Goal: Transaction & Acquisition: Purchase product/service

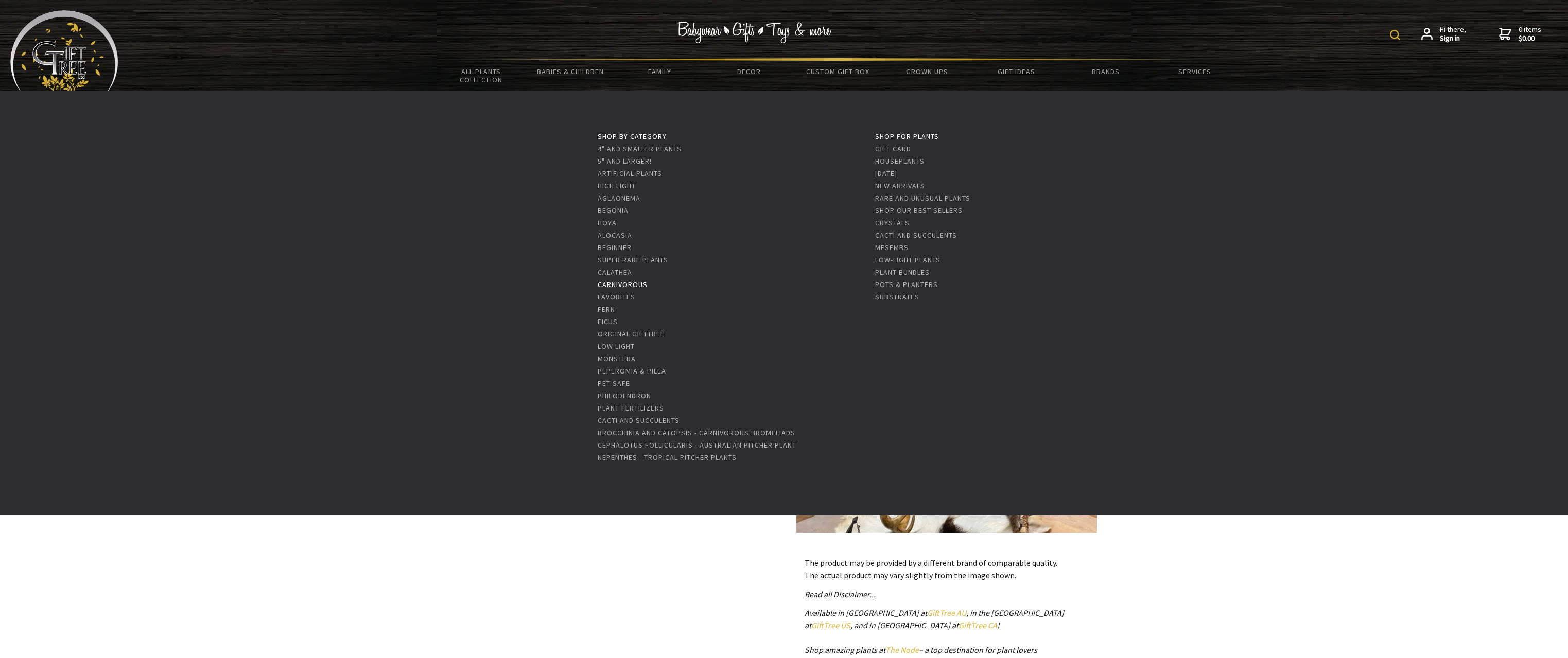
click at [633, 284] on link "Carnivorous" at bounding box center [623, 284] width 50 height 9
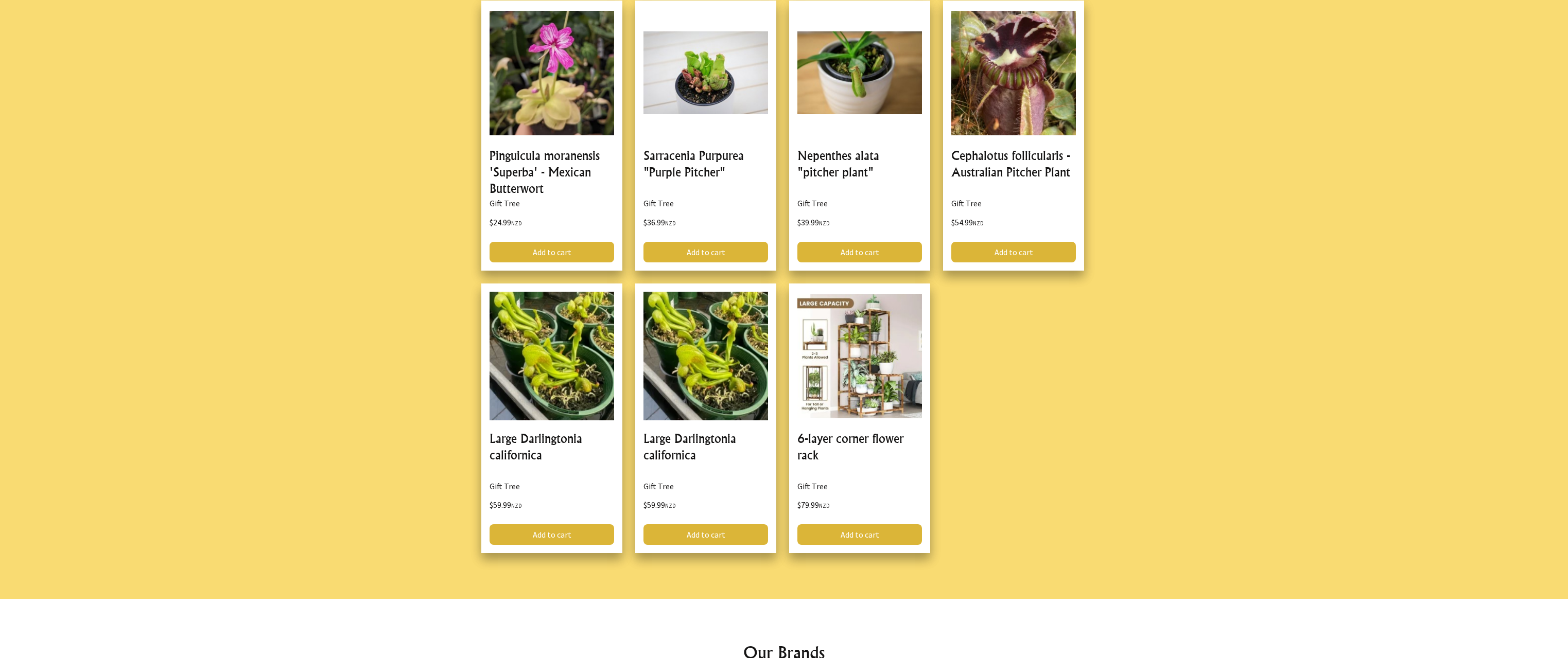
scroll to position [720, 0]
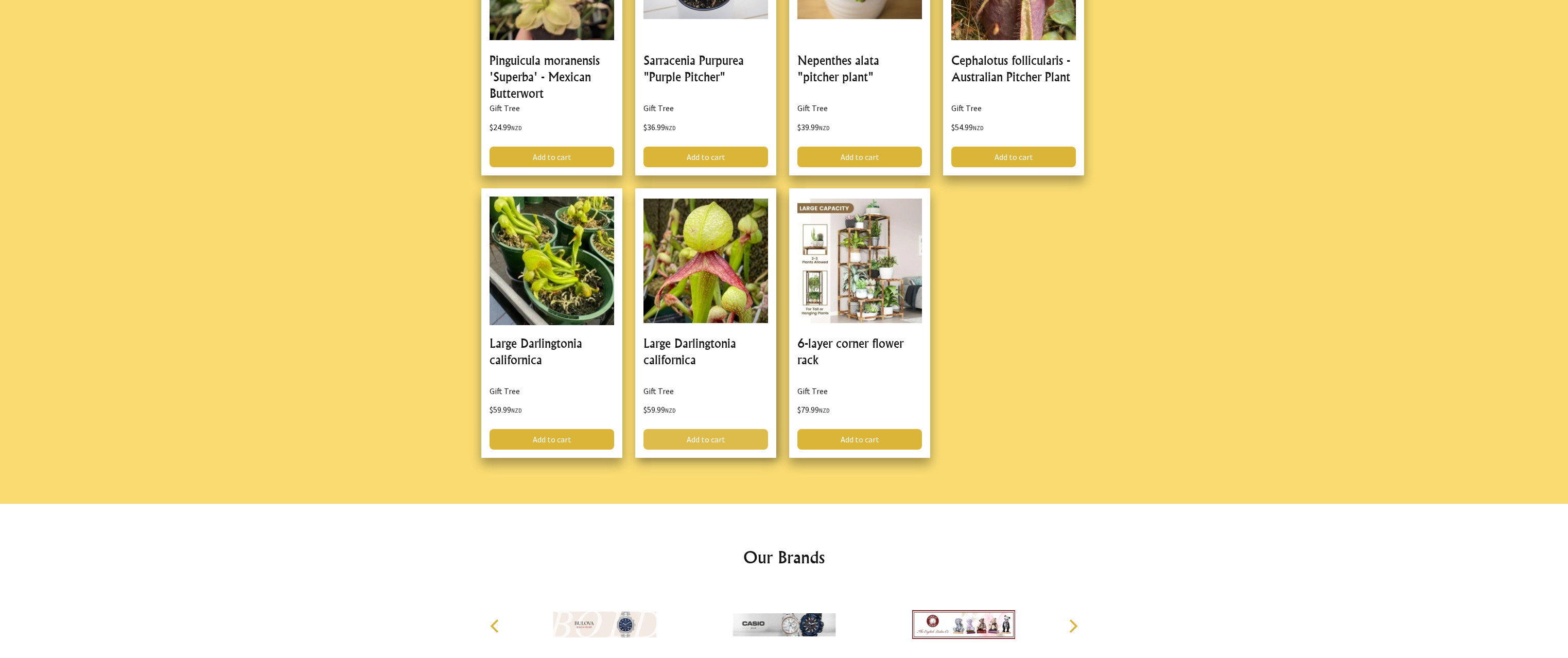
click at [704, 438] on link "Add to cart" at bounding box center [706, 440] width 125 height 21
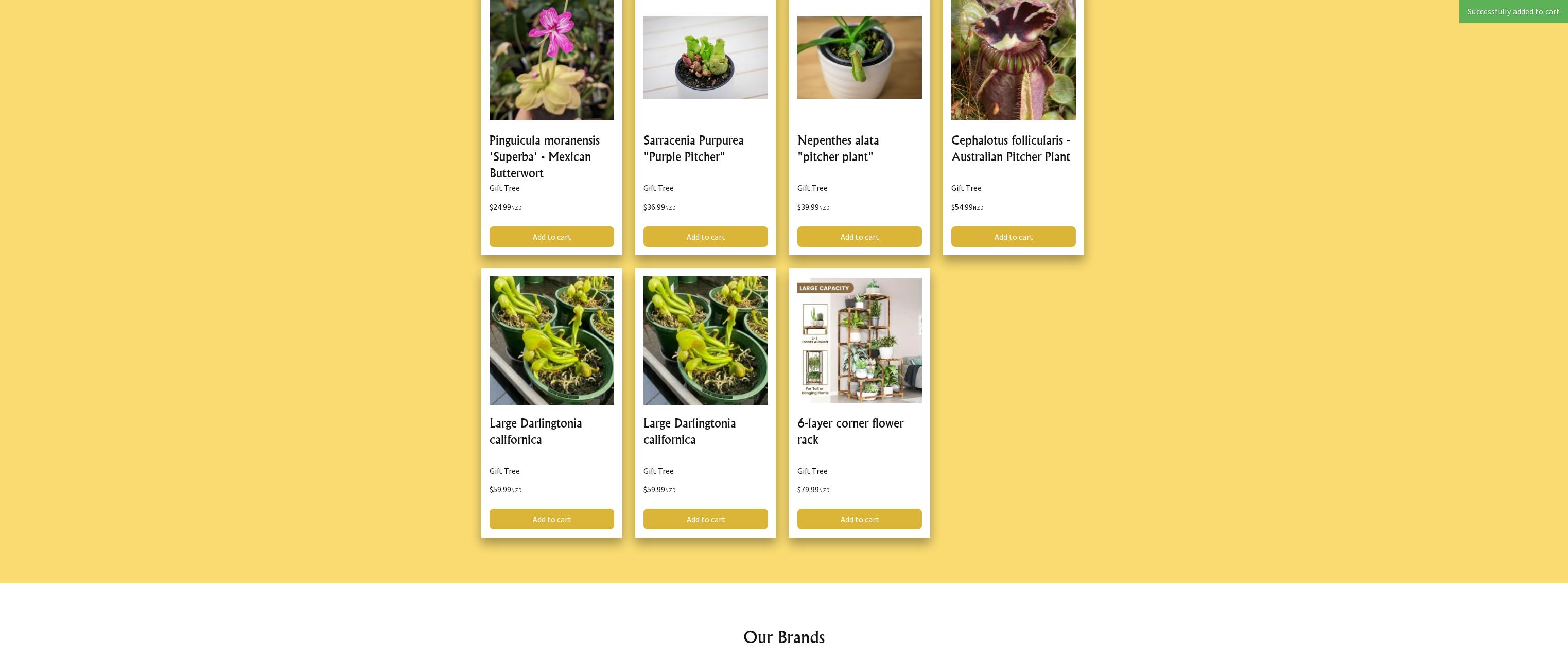
scroll to position [601, 0]
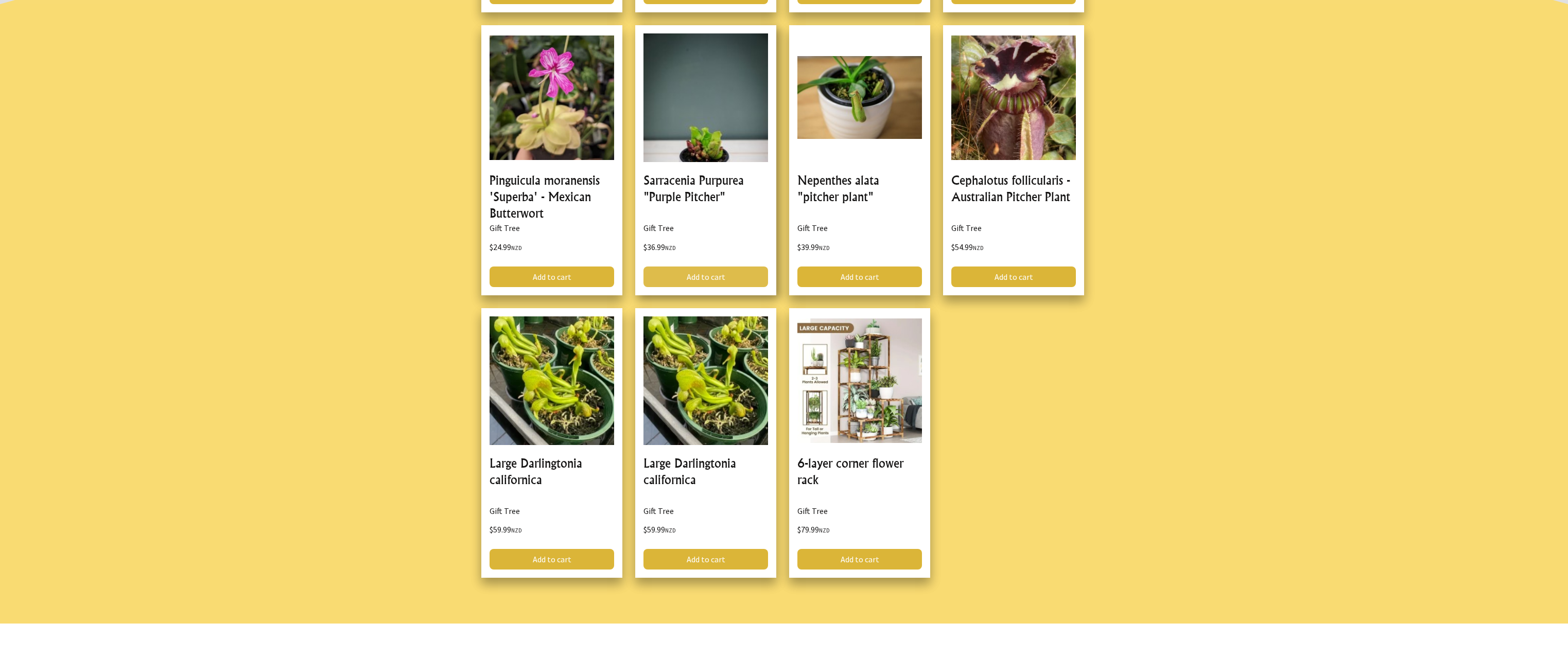
click at [732, 276] on link "Add to cart" at bounding box center [706, 277] width 125 height 21
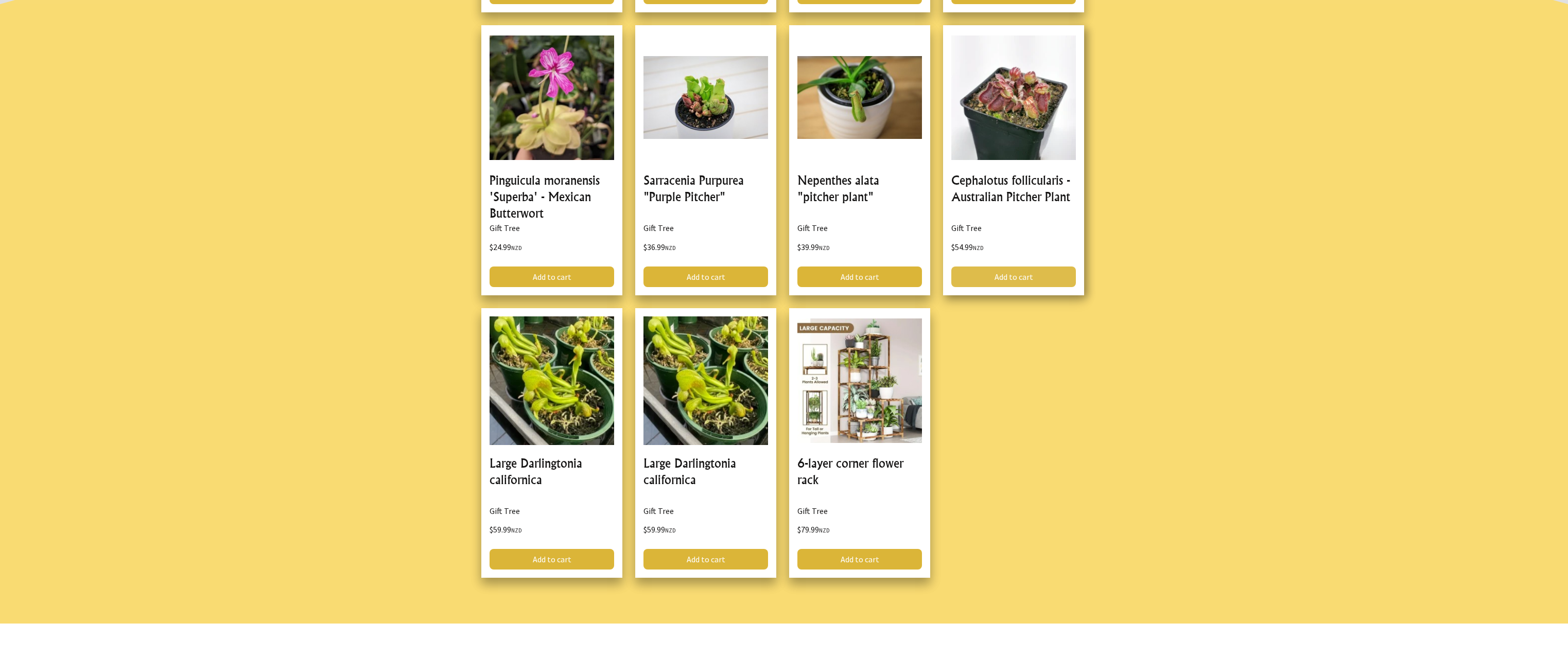
click at [1037, 279] on link "Add to cart" at bounding box center [1014, 277] width 125 height 21
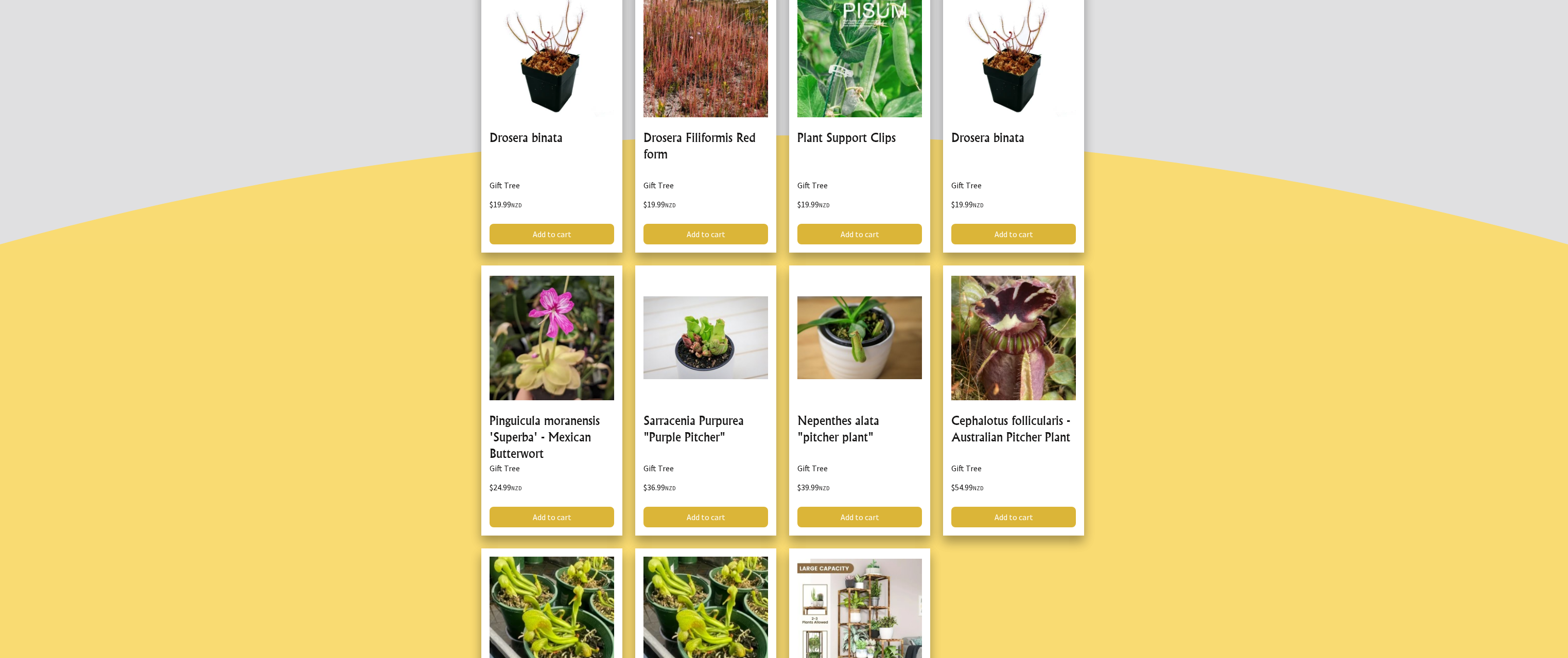
scroll to position [0, 0]
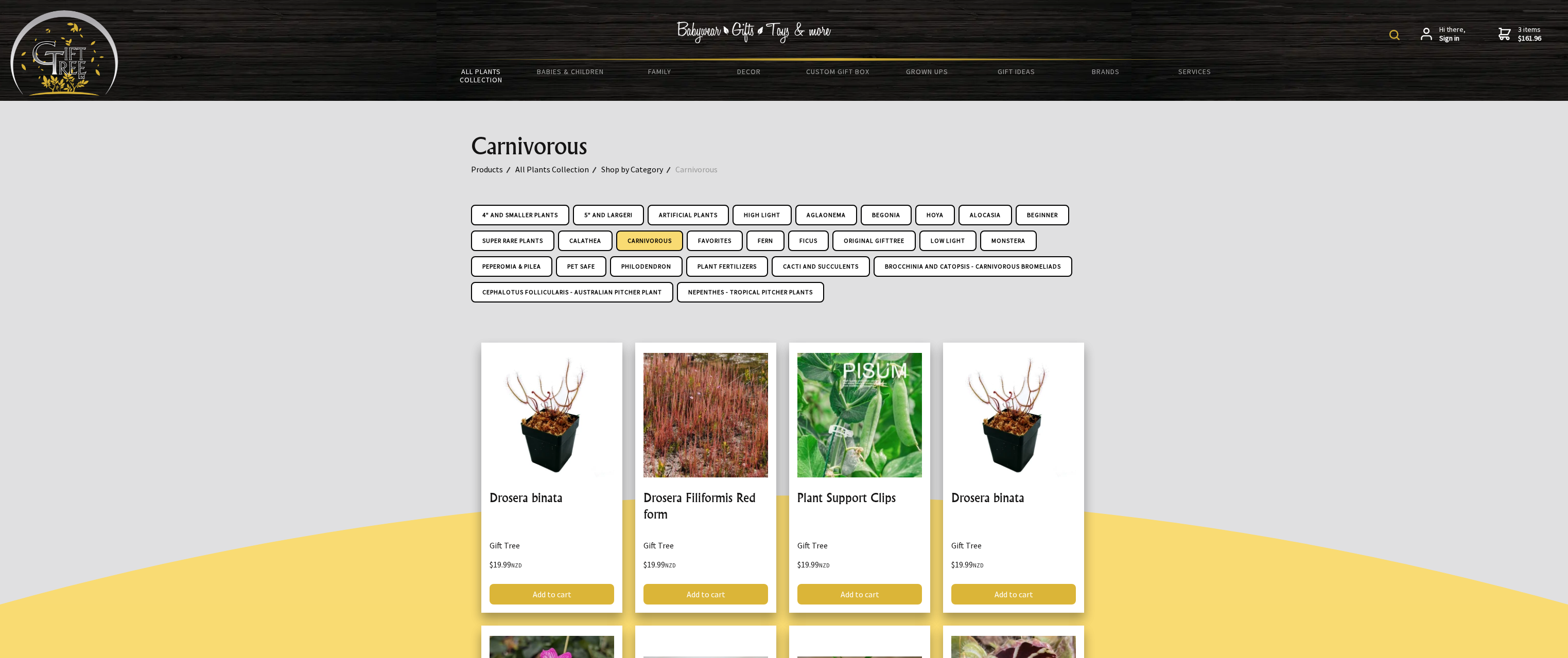
click at [1530, 32] on span "3 items $161.96" at bounding box center [1530, 34] width 23 height 18
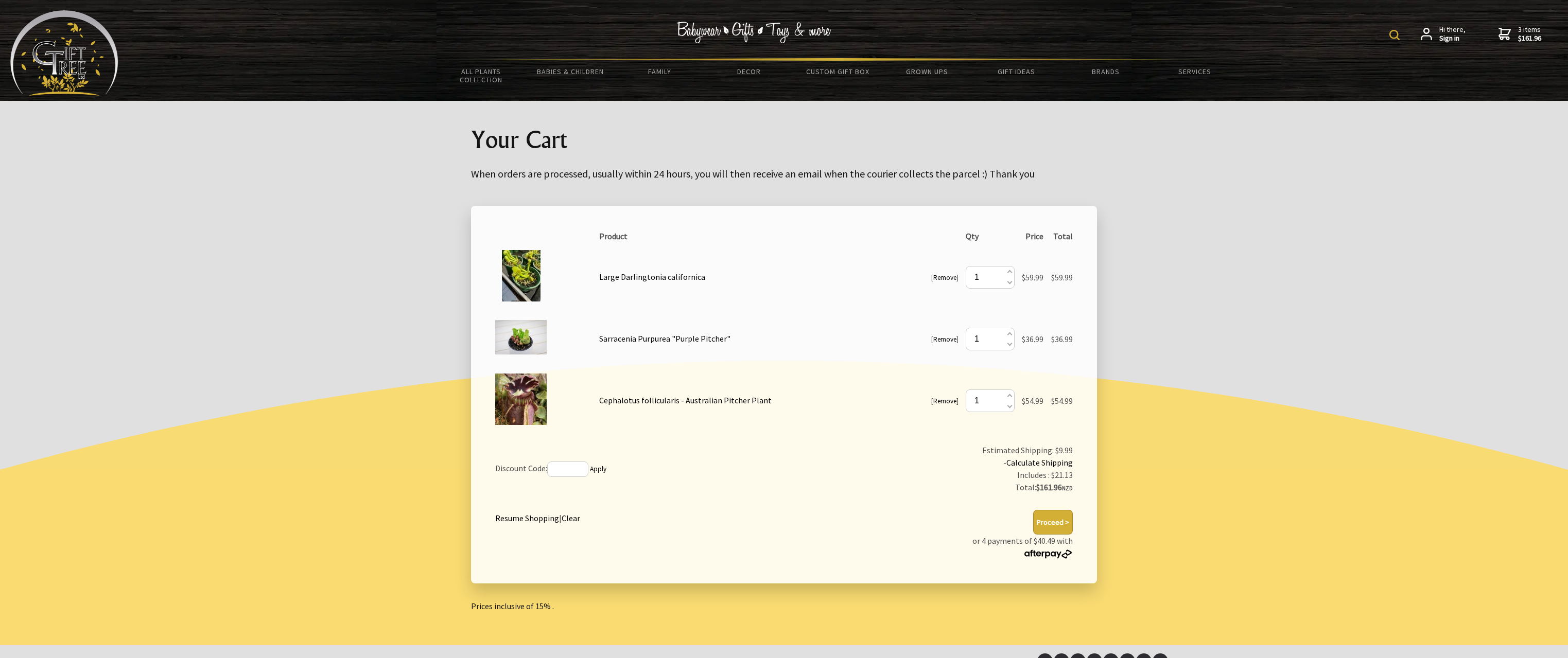
click at [521, 273] on img at bounding box center [521, 276] width 51 height 51
click at [668, 274] on link "Large Darlingtonia californica" at bounding box center [652, 276] width 106 height 10
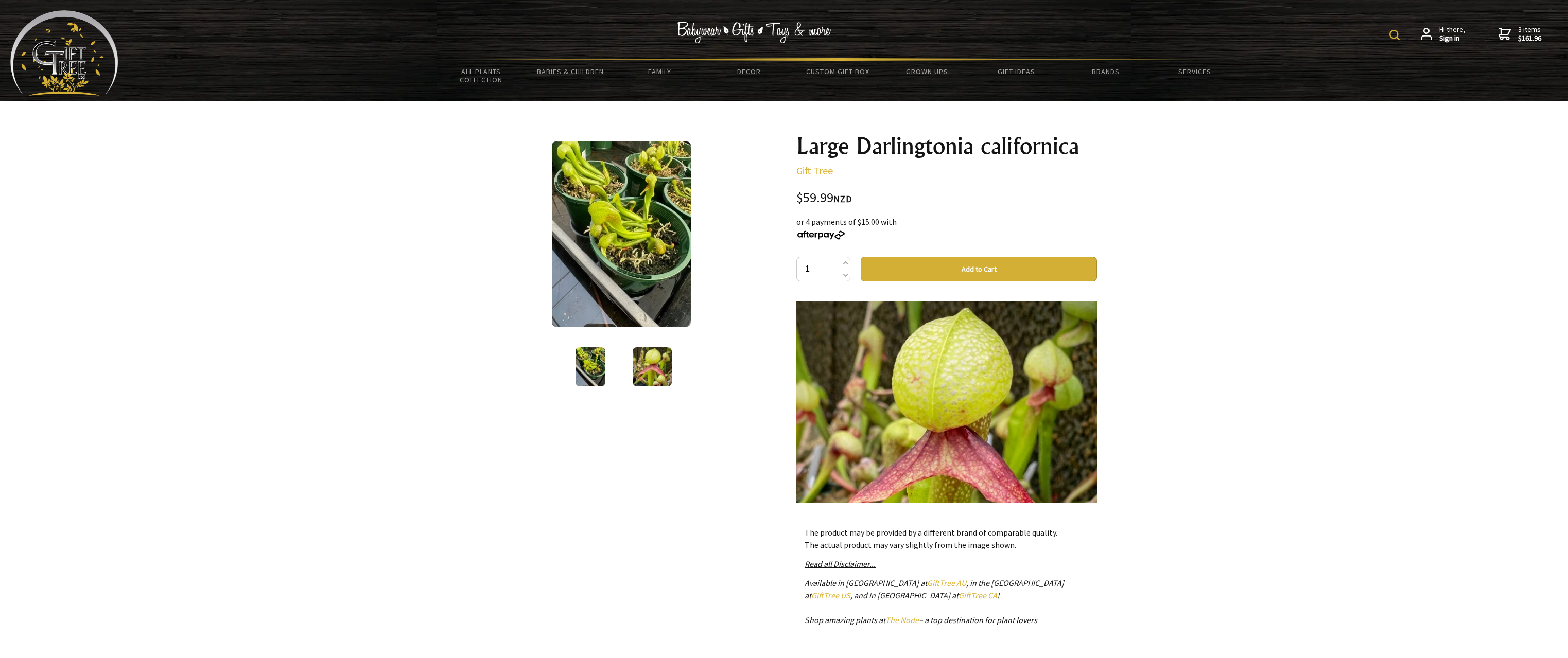
click at [639, 224] on img at bounding box center [621, 234] width 139 height 185
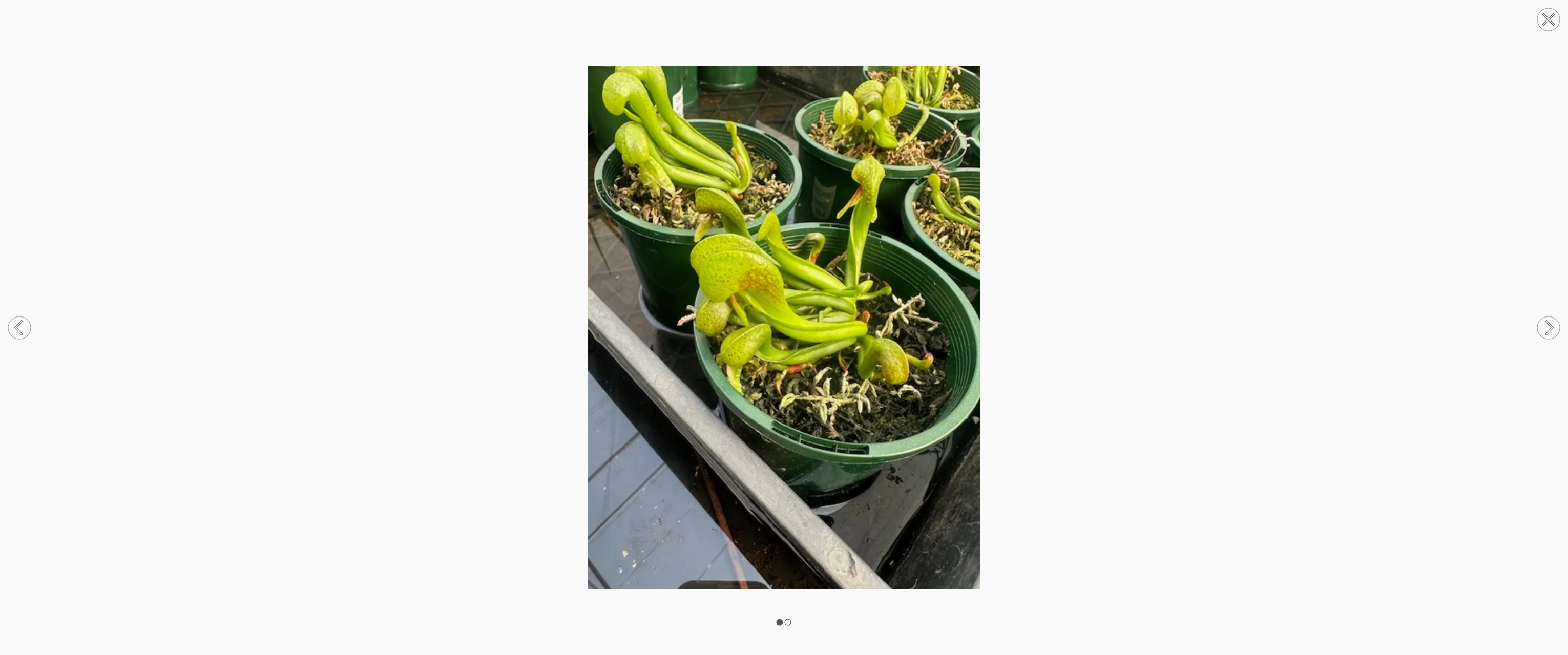
click at [1552, 321] on circle at bounding box center [1549, 328] width 23 height 23
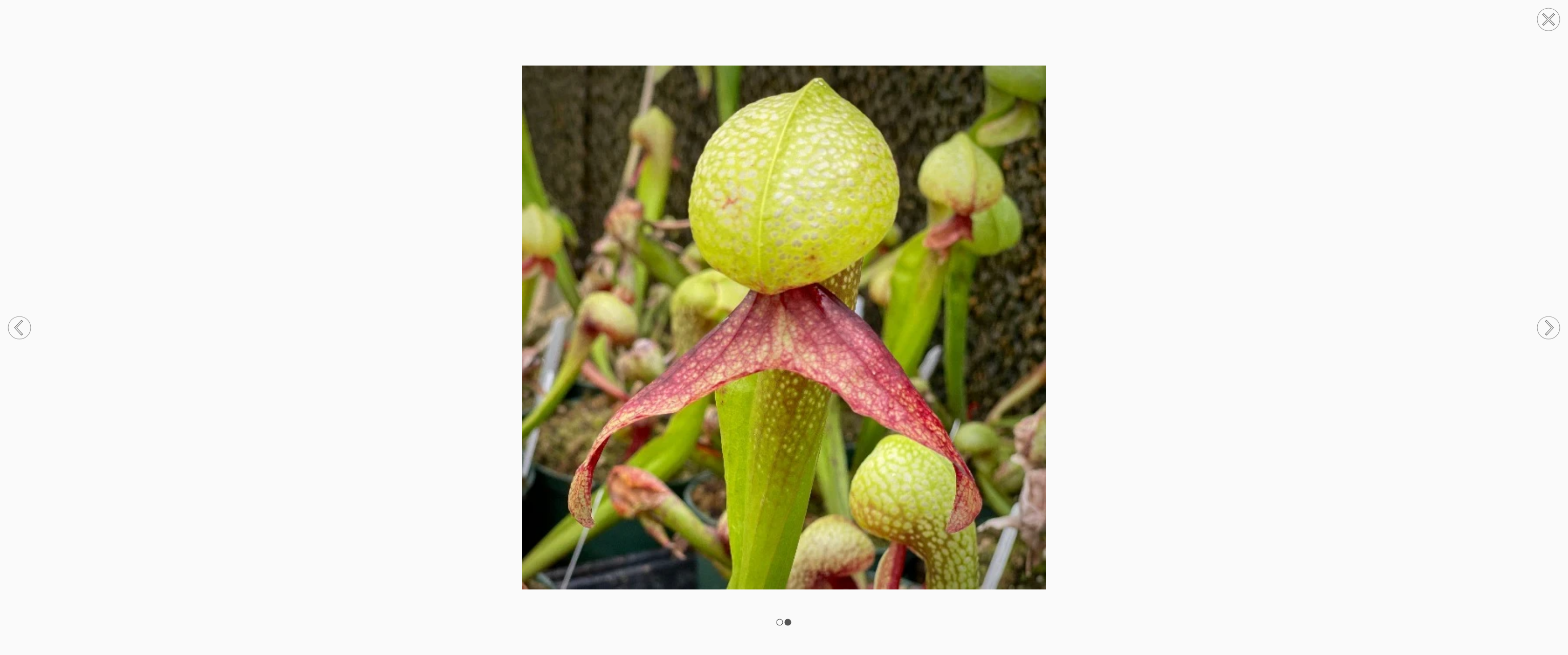
click at [1552, 324] on circle at bounding box center [1549, 328] width 23 height 23
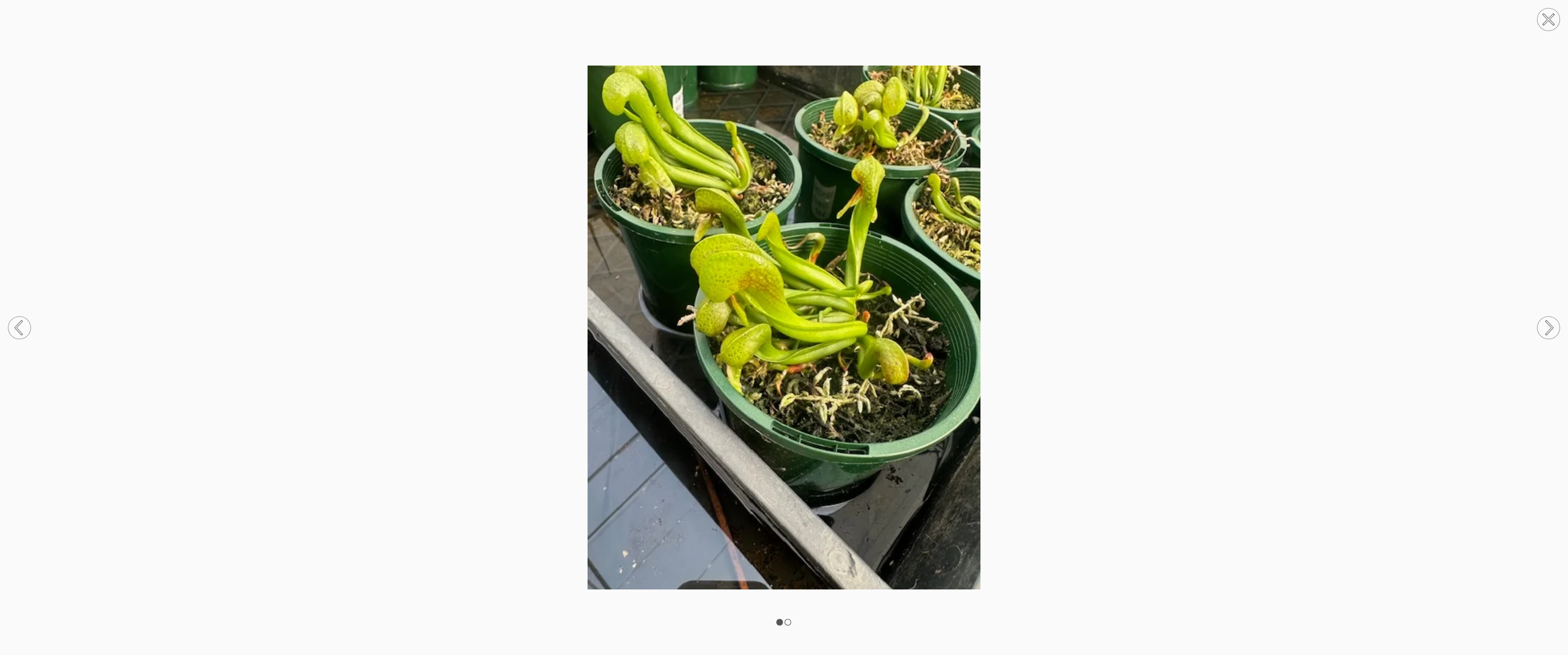
click at [1548, 21] on circle at bounding box center [1549, 19] width 23 height 23
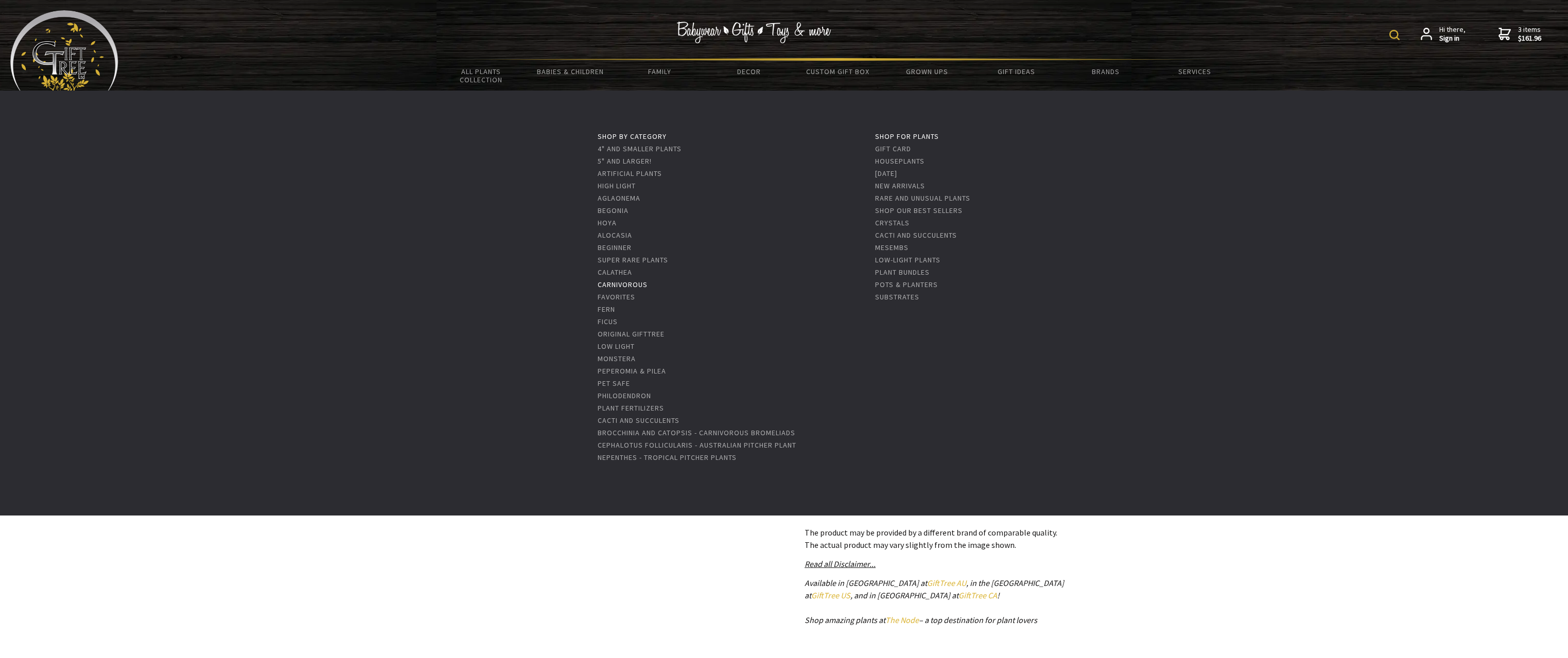
click at [621, 284] on link "Carnivorous" at bounding box center [623, 284] width 50 height 9
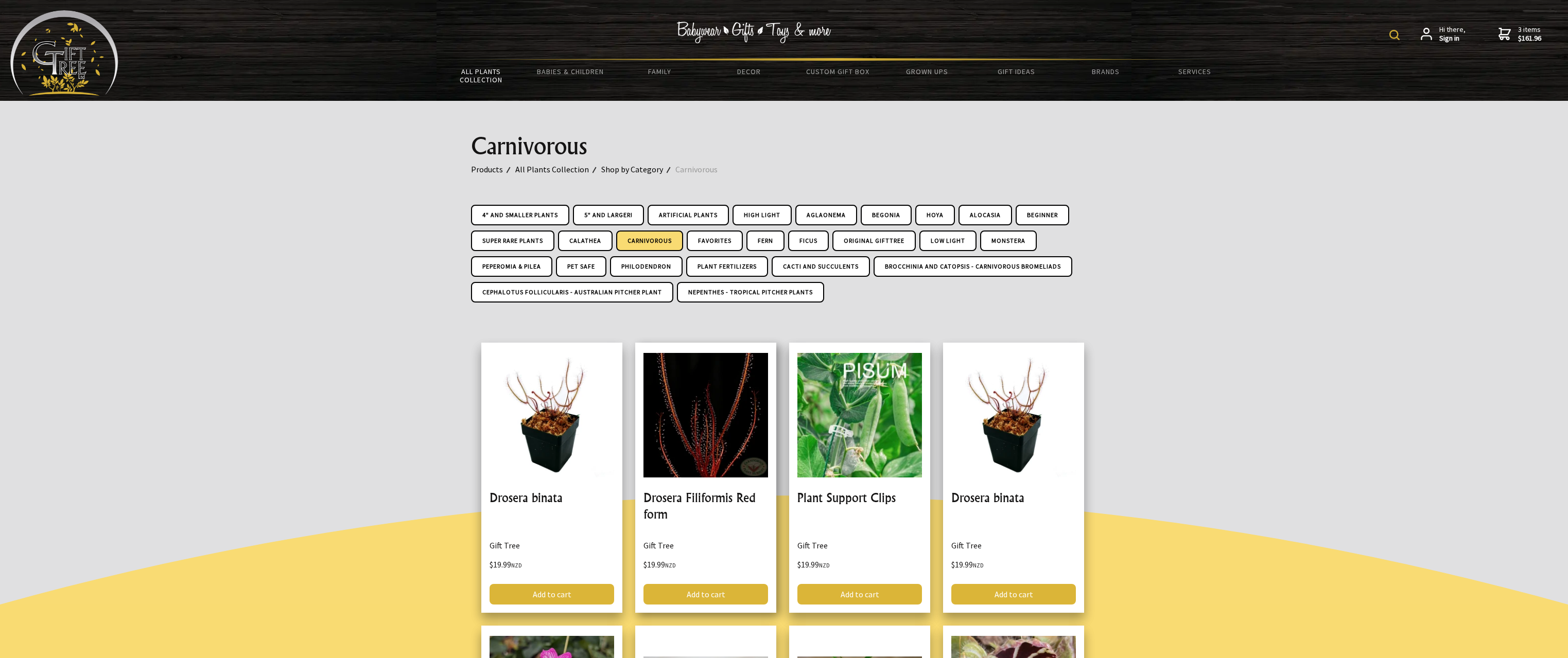
click at [711, 450] on link at bounding box center [705, 478] width 141 height 270
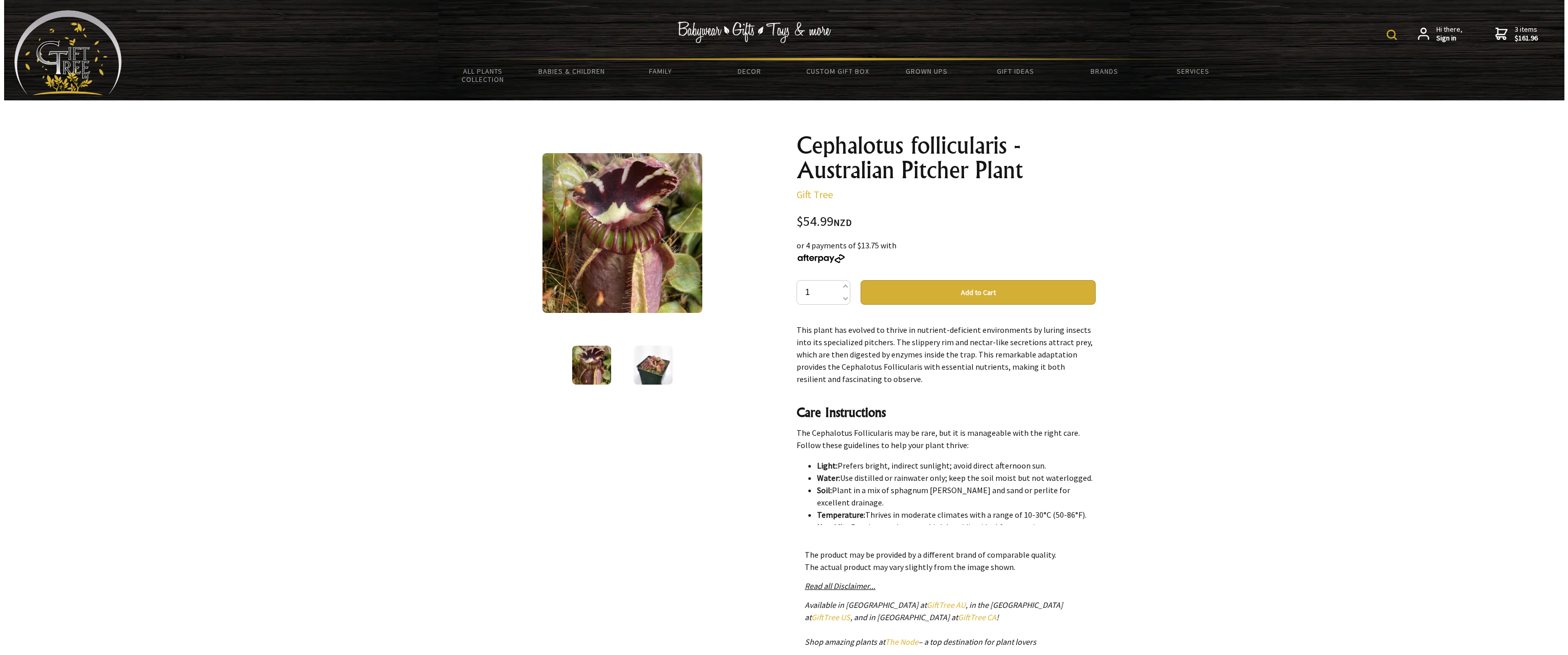
scroll to position [359, 0]
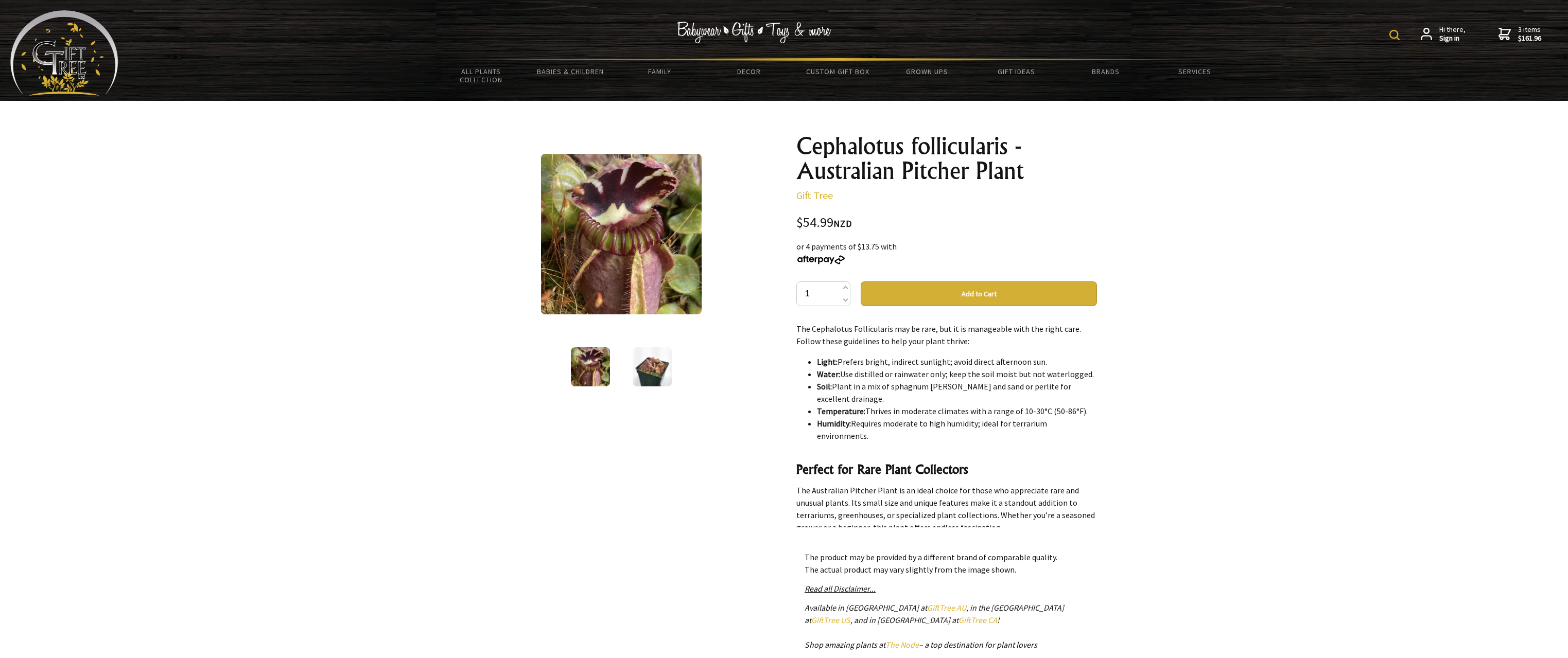
click at [628, 232] on img at bounding box center [621, 234] width 161 height 161
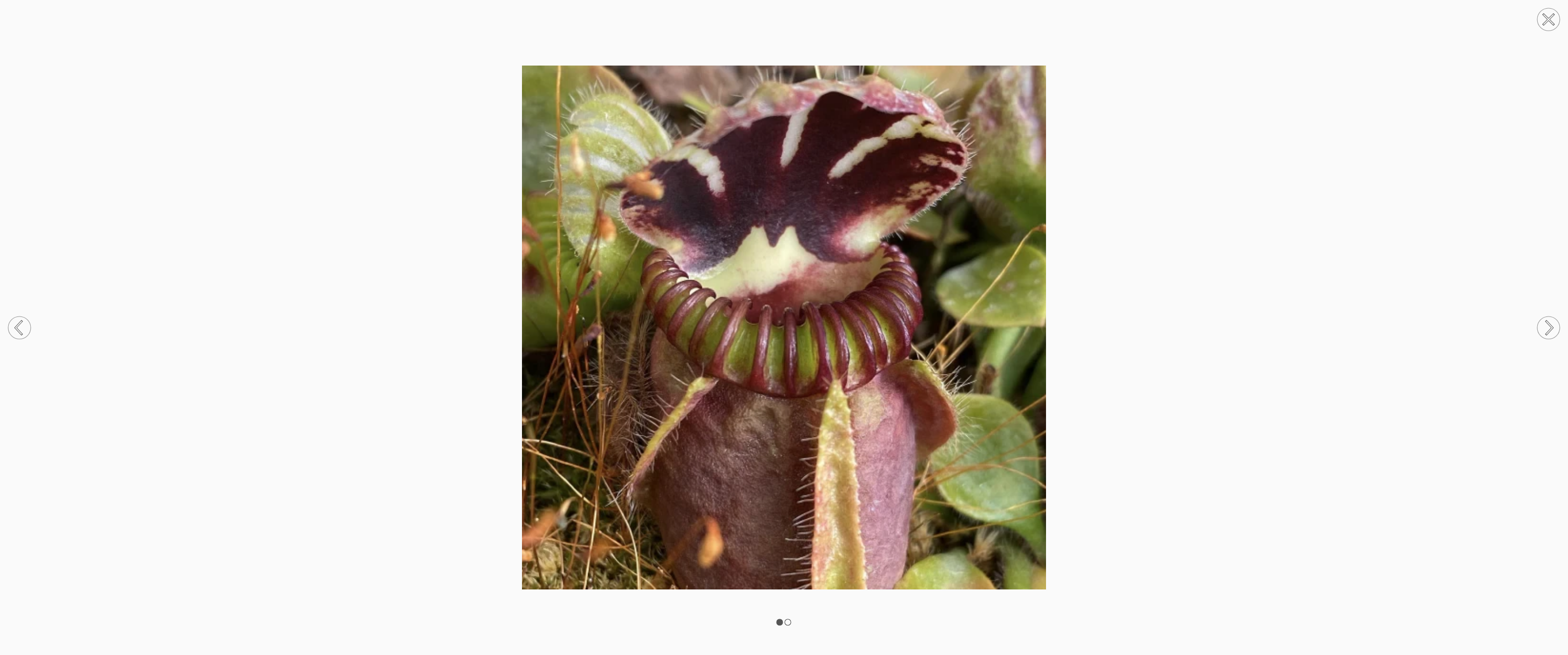
click at [1546, 327] on circle at bounding box center [1549, 328] width 23 height 23
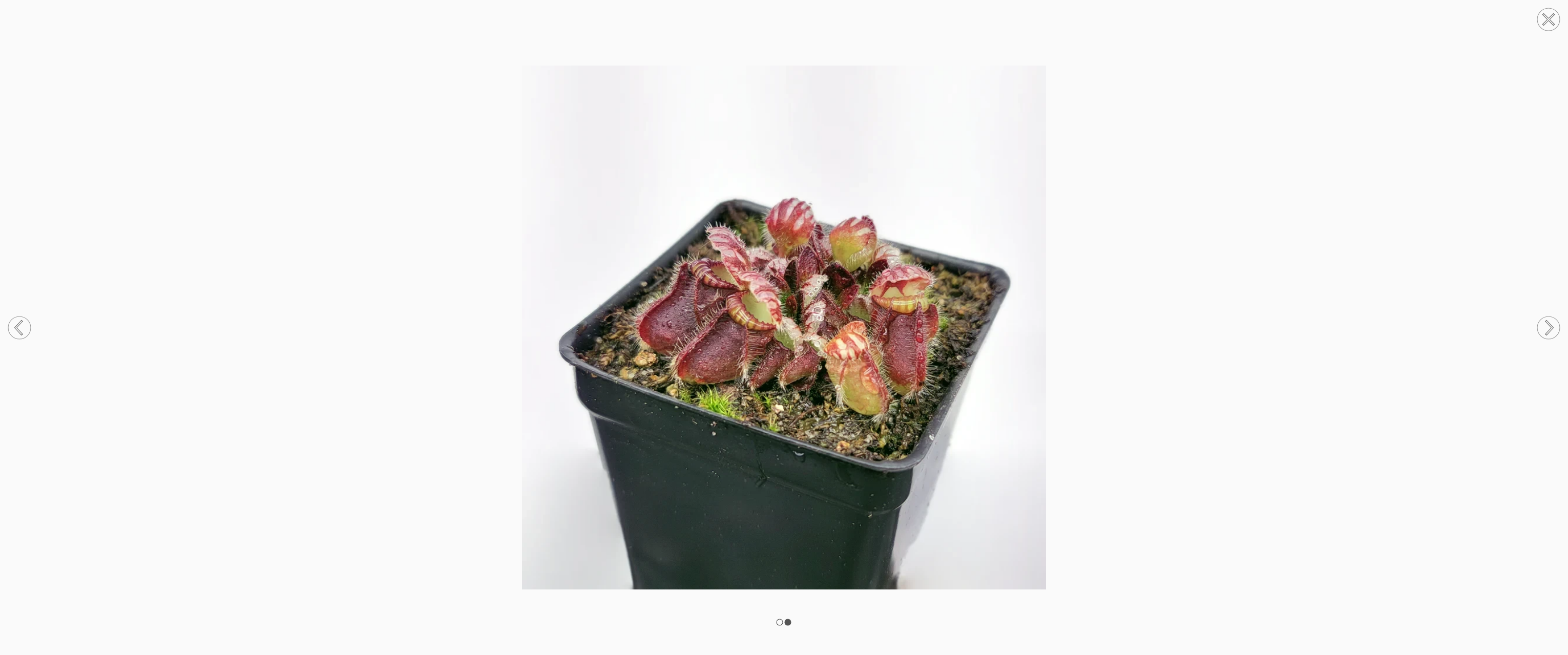
click at [1546, 328] on circle at bounding box center [1549, 328] width 23 height 23
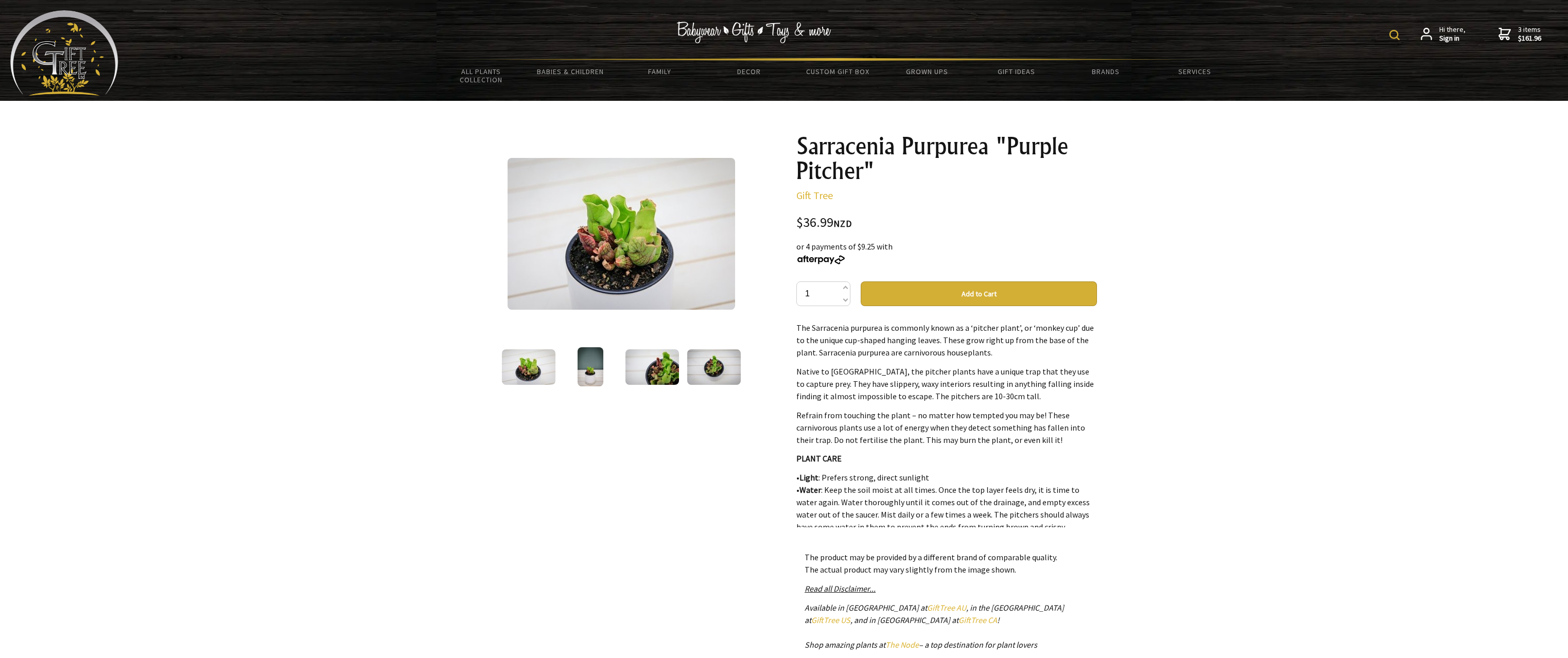
click at [720, 363] on img at bounding box center [714, 367] width 54 height 35
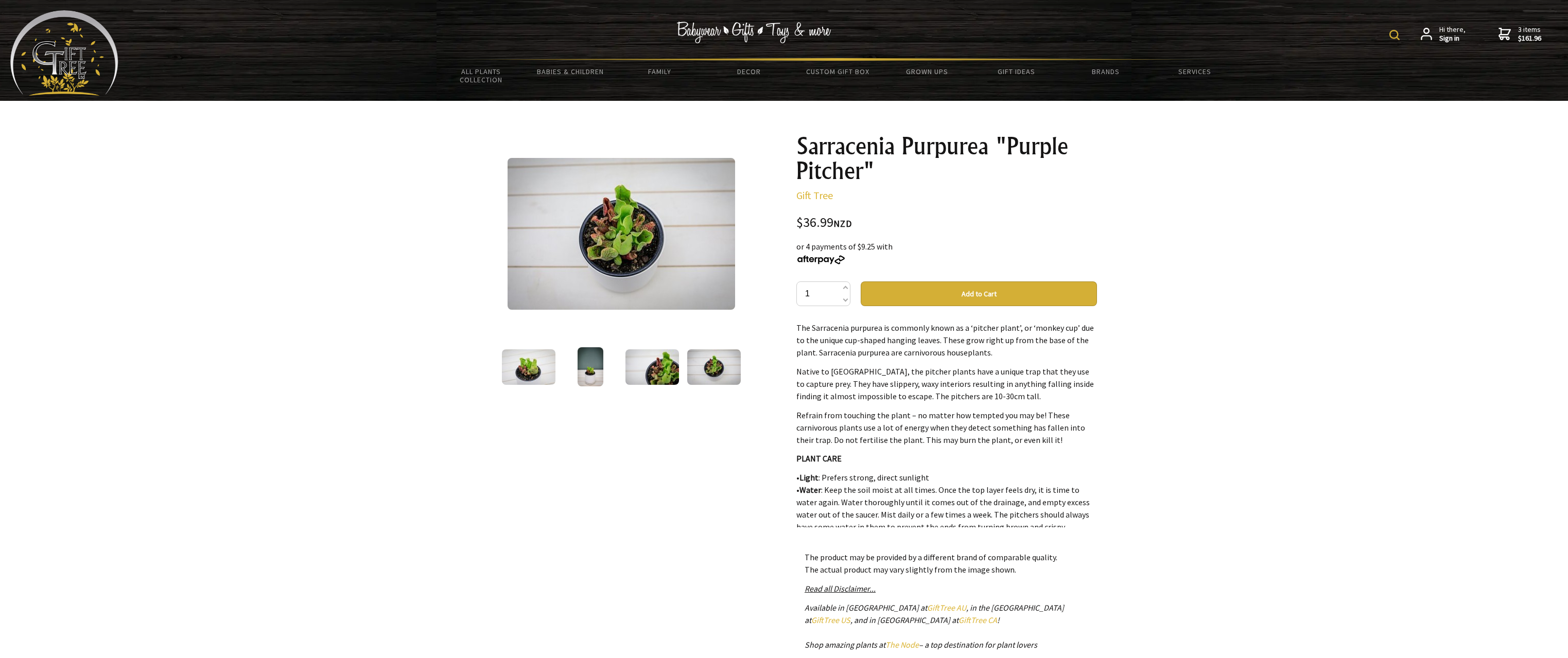
click at [664, 363] on img at bounding box center [652, 367] width 54 height 35
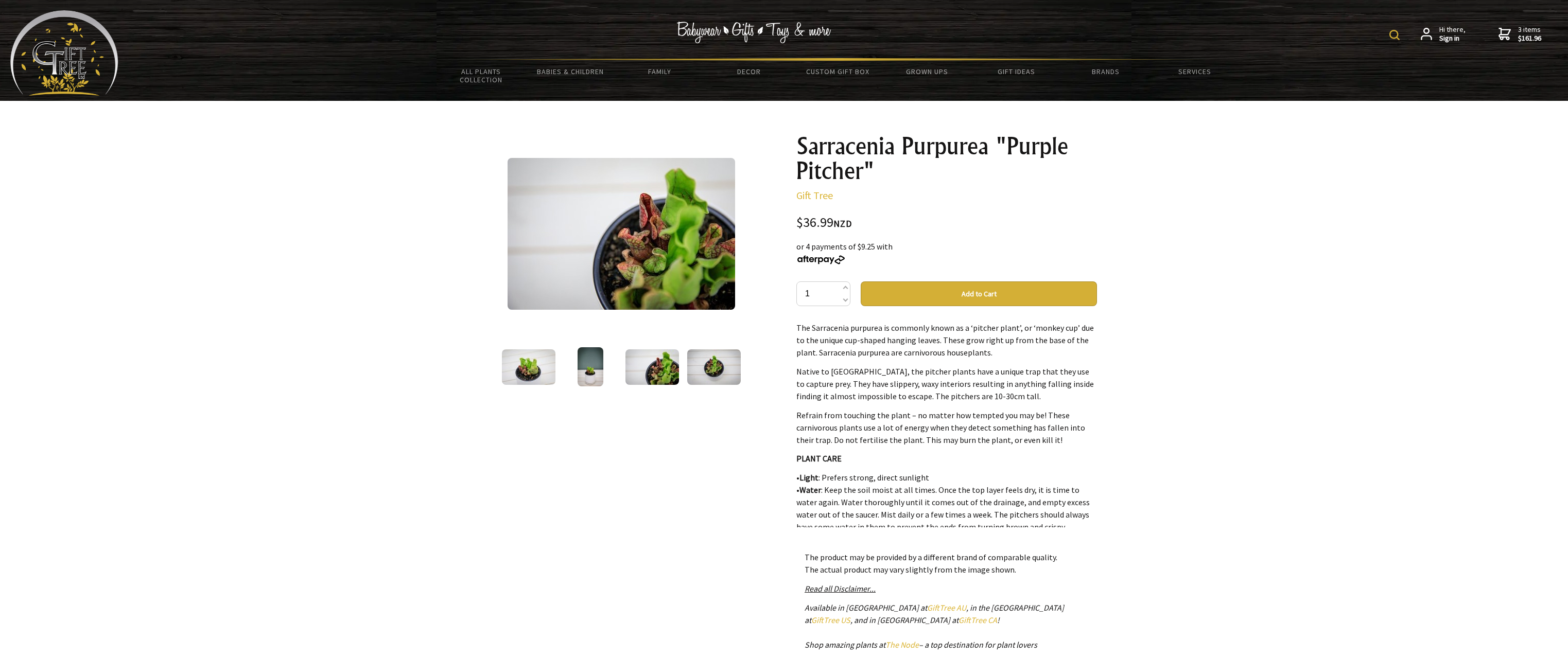
click at [589, 368] on img at bounding box center [590, 367] width 26 height 39
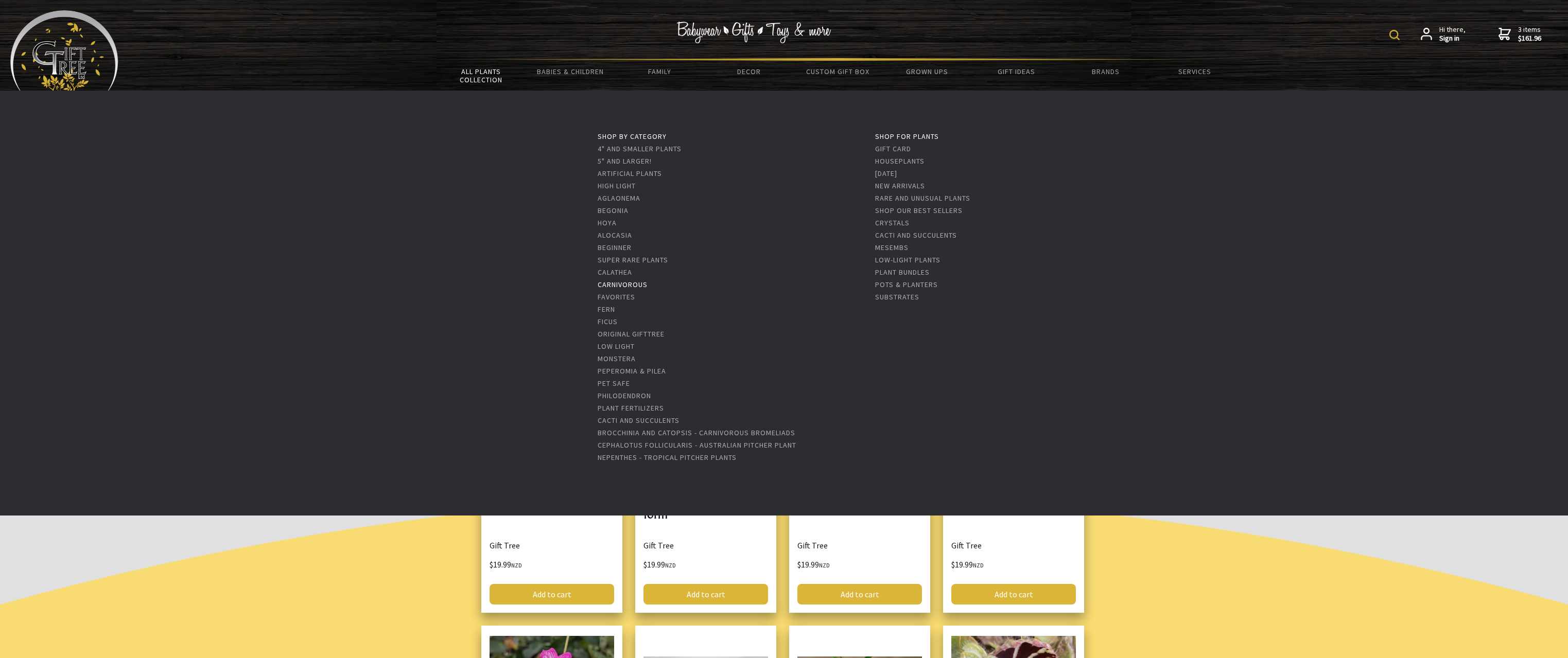
click at [631, 285] on link "Carnivorous" at bounding box center [623, 284] width 50 height 9
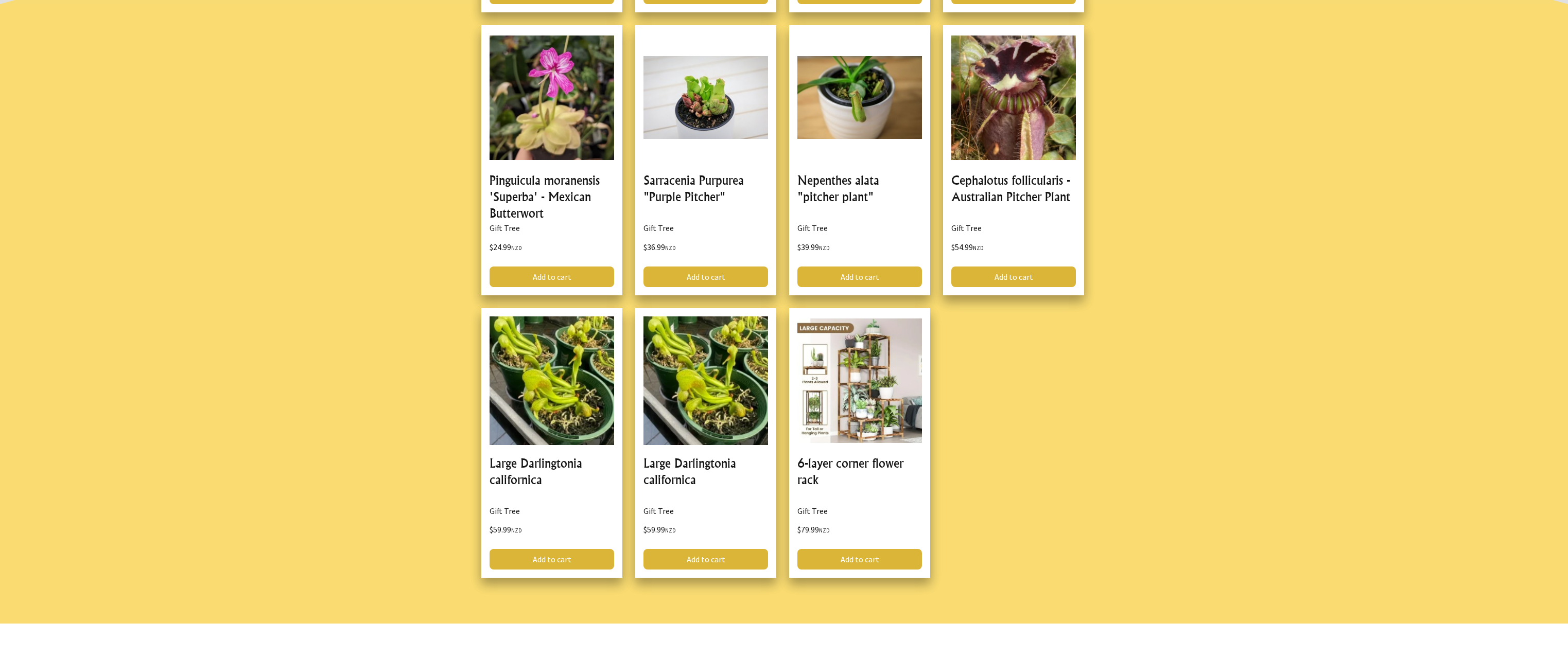
scroll to position [480, 0]
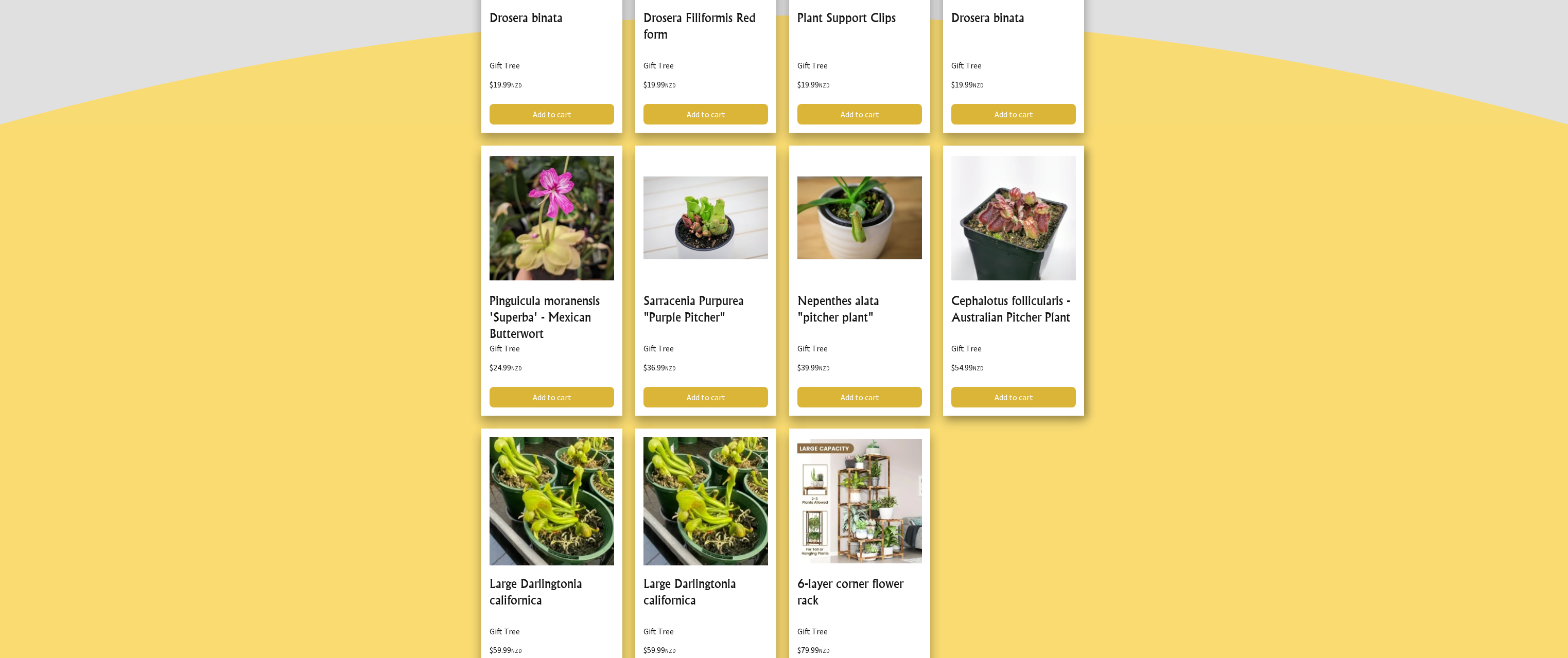
click at [983, 212] on link at bounding box center [1014, 281] width 141 height 270
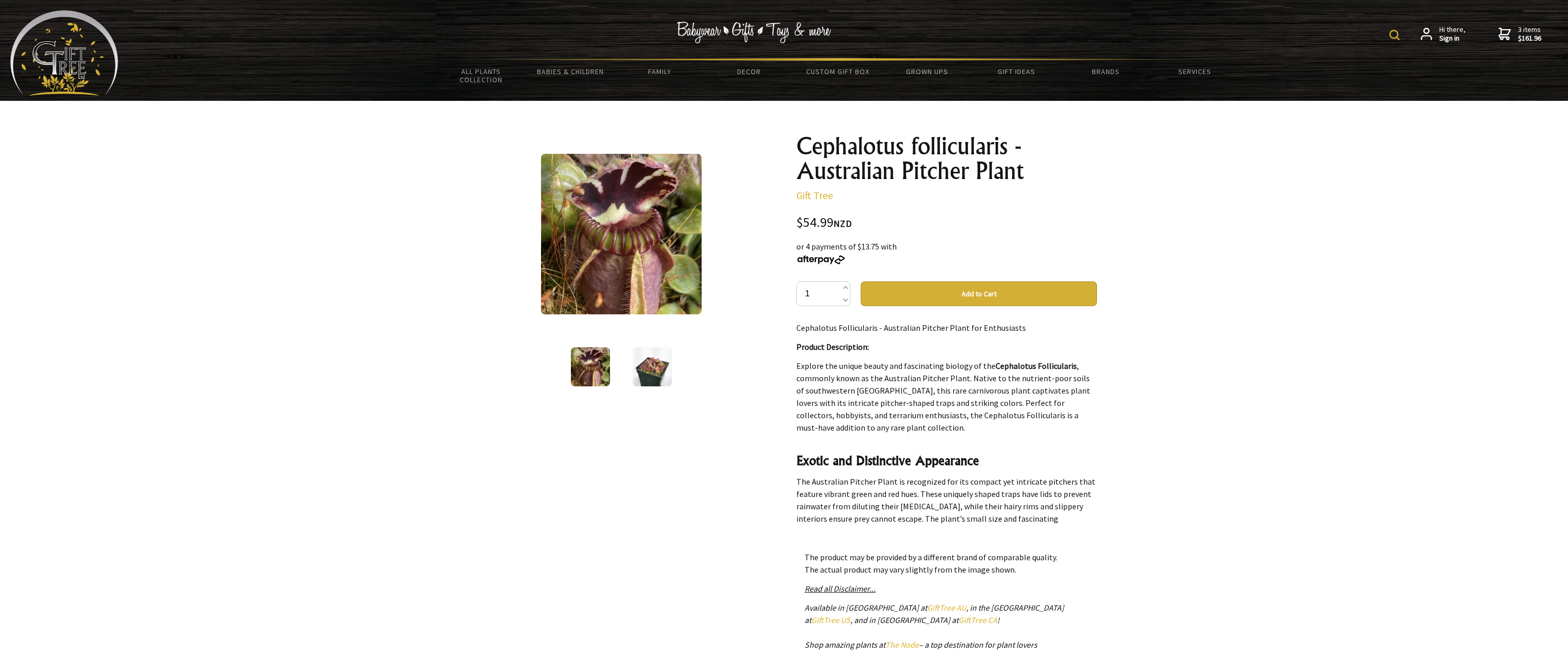
click at [664, 368] on img at bounding box center [652, 367] width 39 height 39
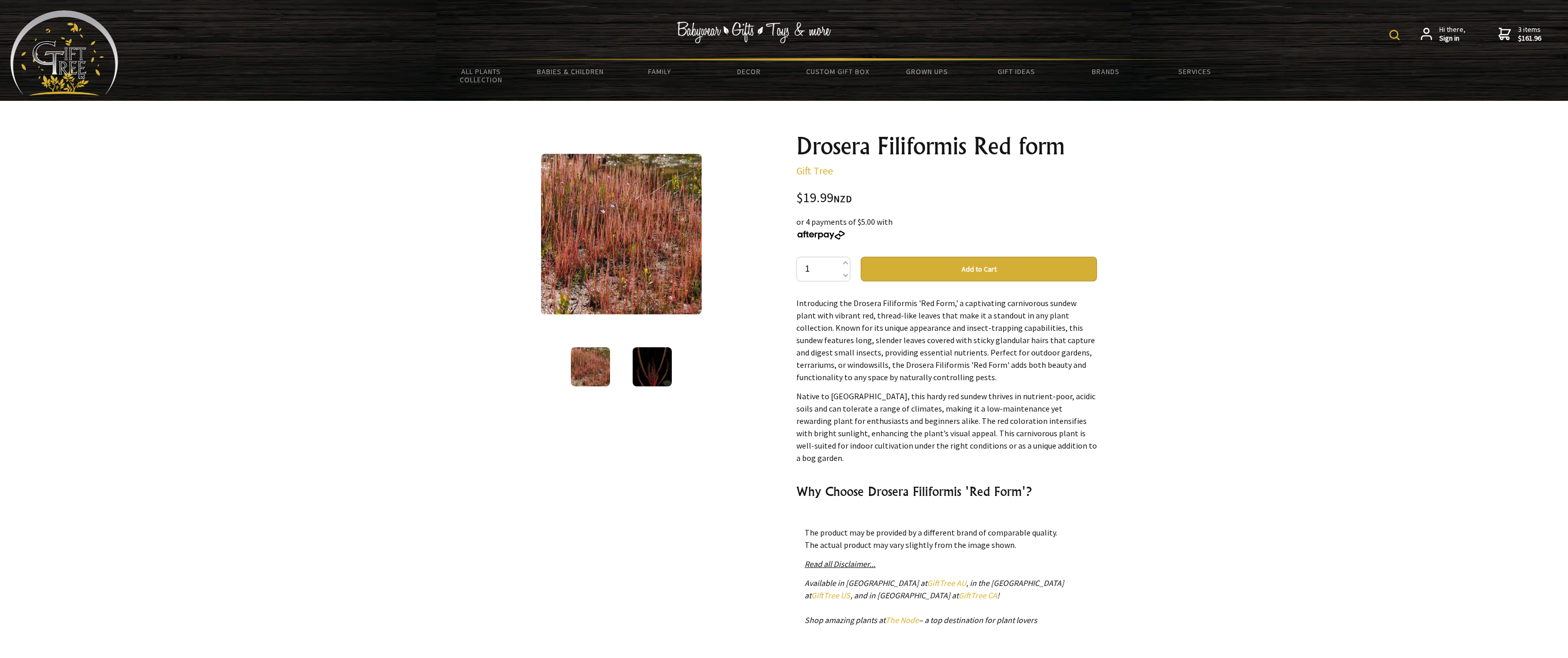
click at [645, 362] on img at bounding box center [652, 367] width 39 height 39
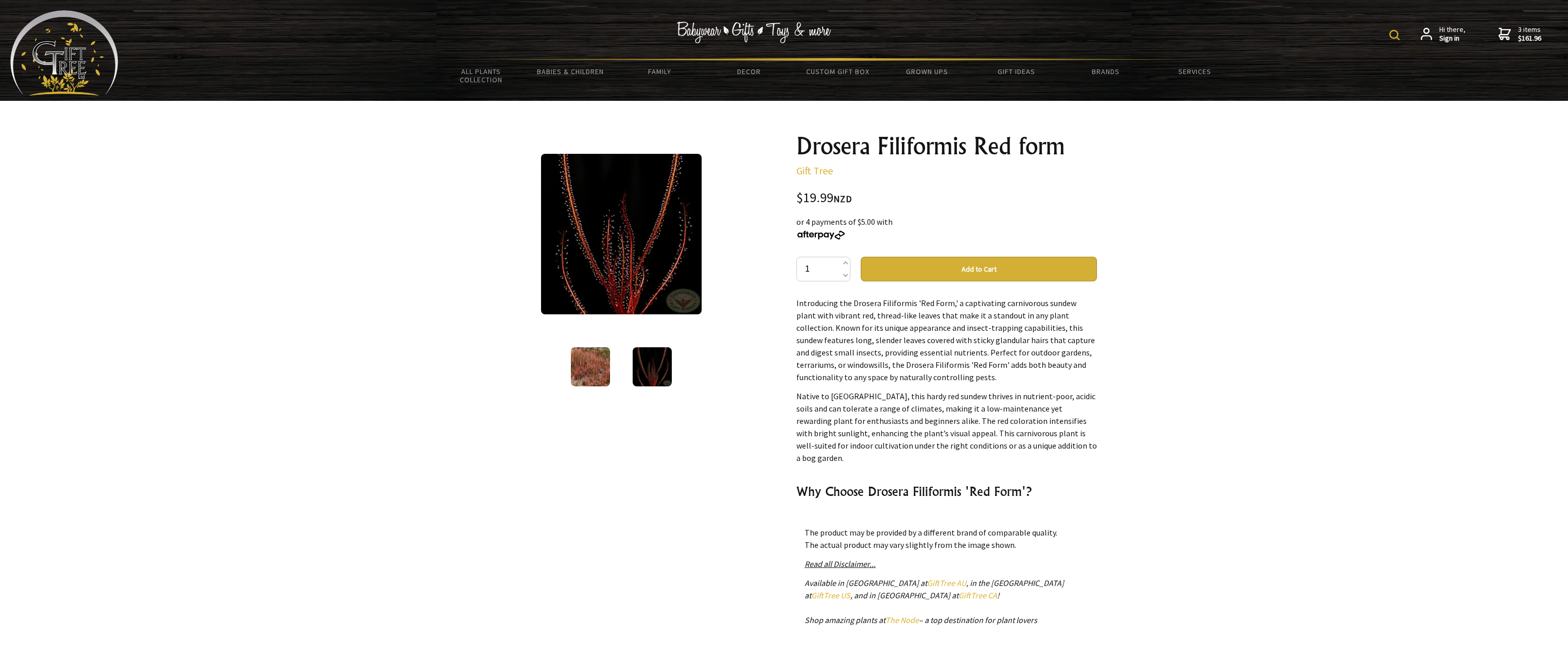
click at [619, 247] on img at bounding box center [621, 234] width 161 height 161
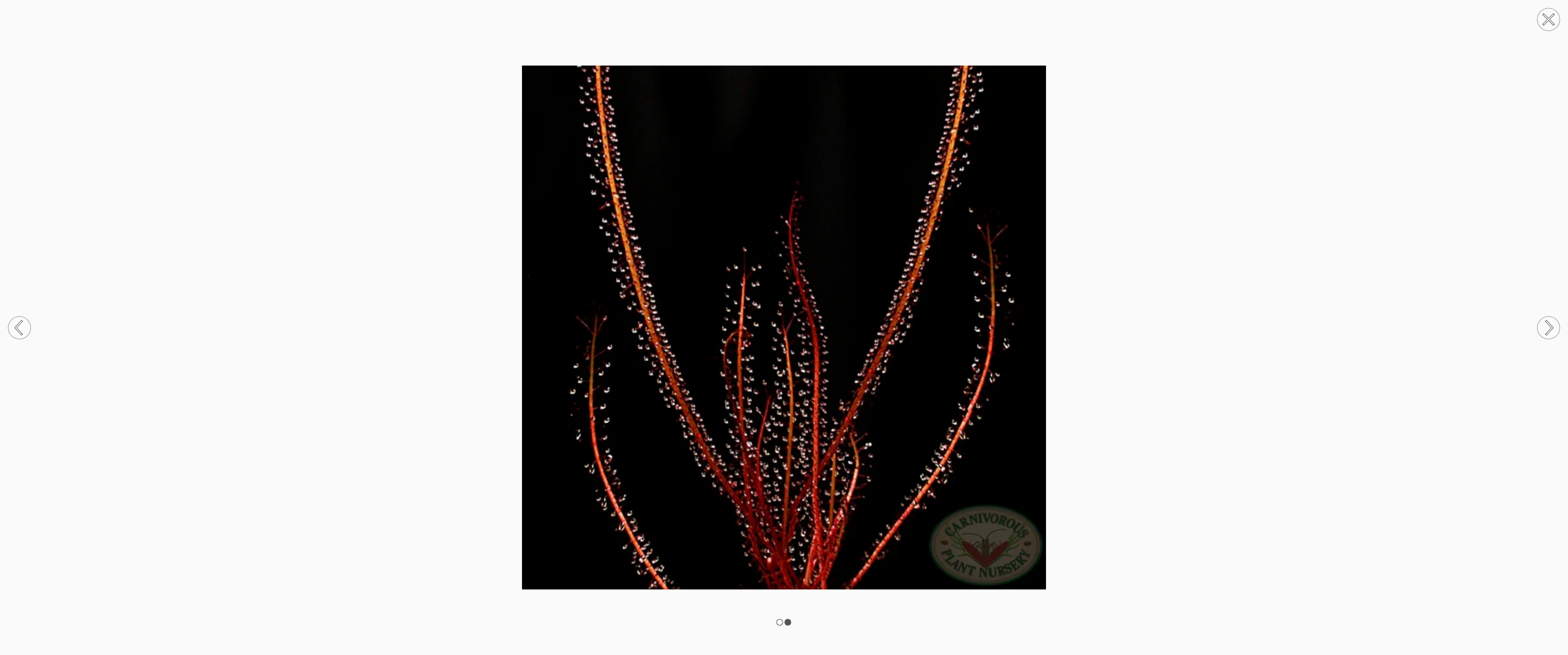
click at [1544, 327] on circle at bounding box center [1549, 328] width 23 height 23
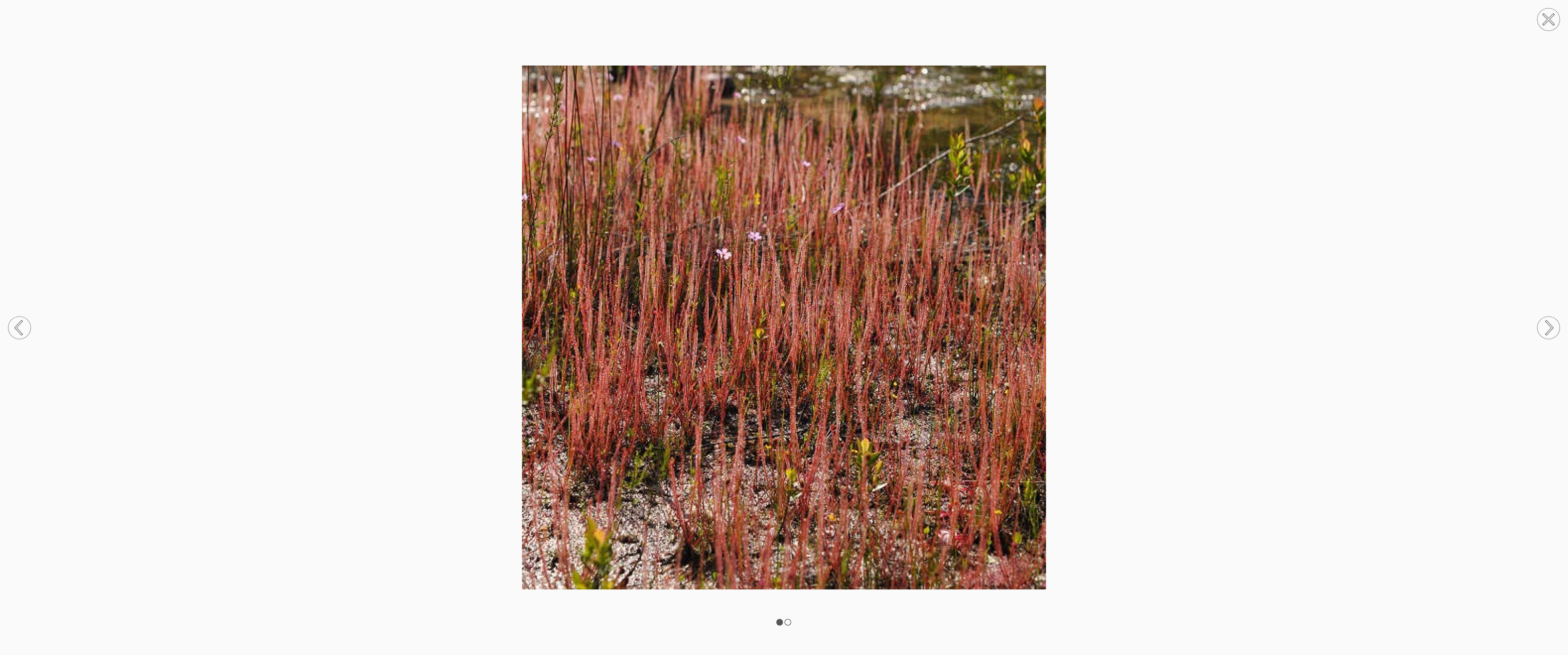
click at [1544, 328] on circle at bounding box center [1549, 328] width 23 height 23
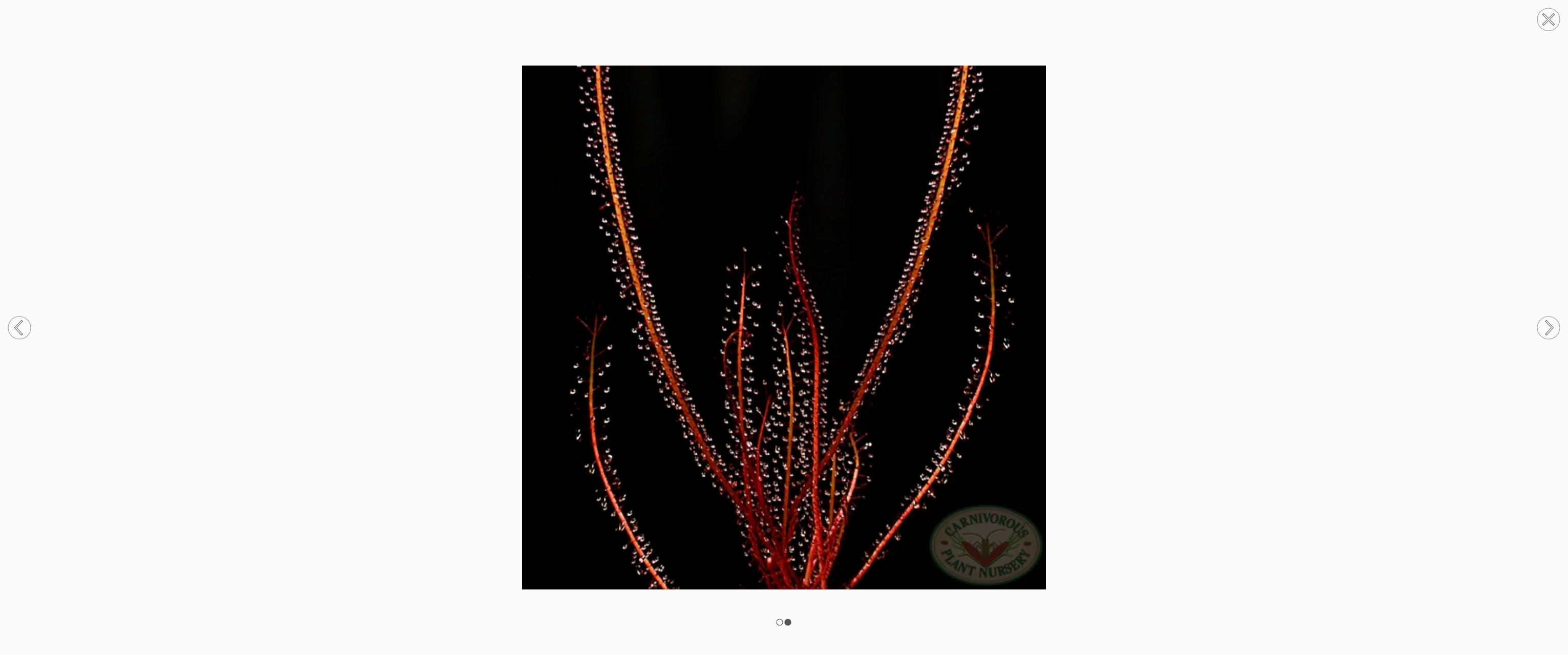
click at [1544, 18] on circle at bounding box center [1549, 19] width 23 height 23
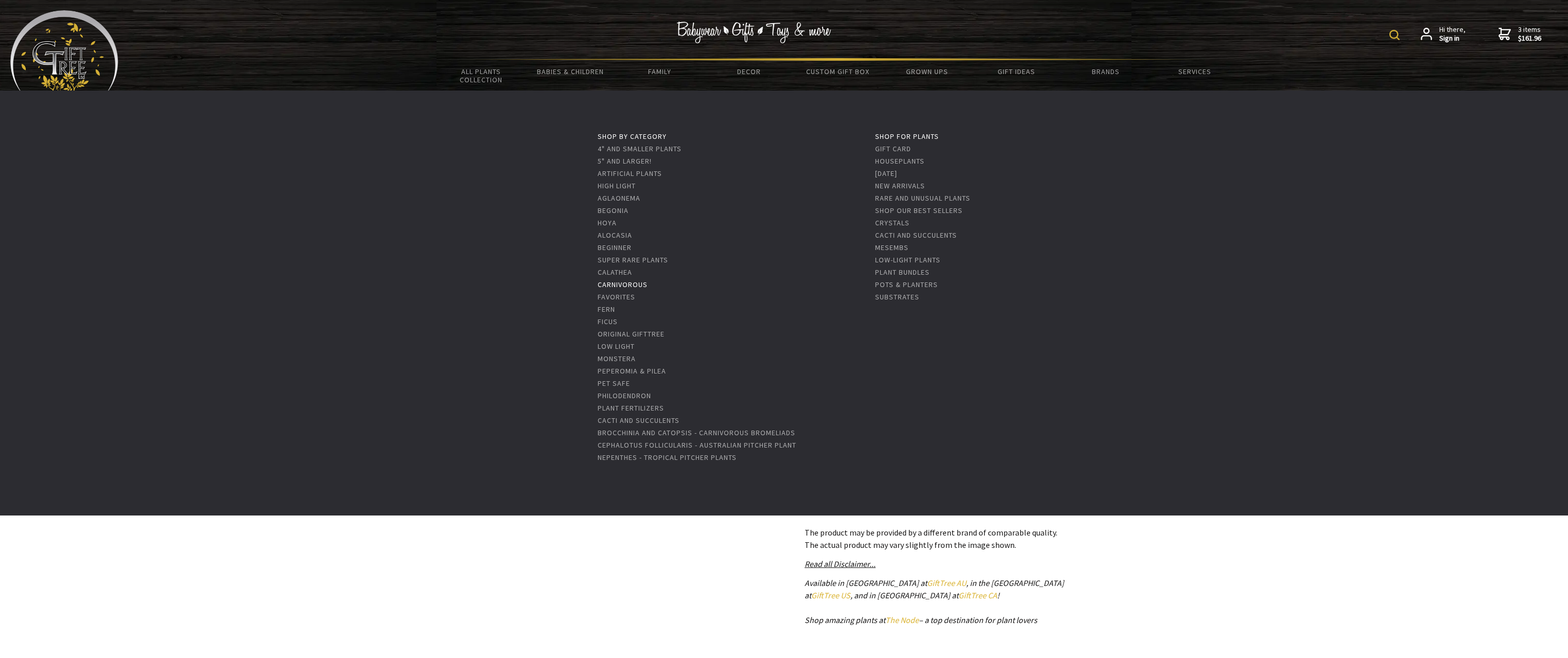
click at [634, 287] on link "Carnivorous" at bounding box center [623, 284] width 50 height 9
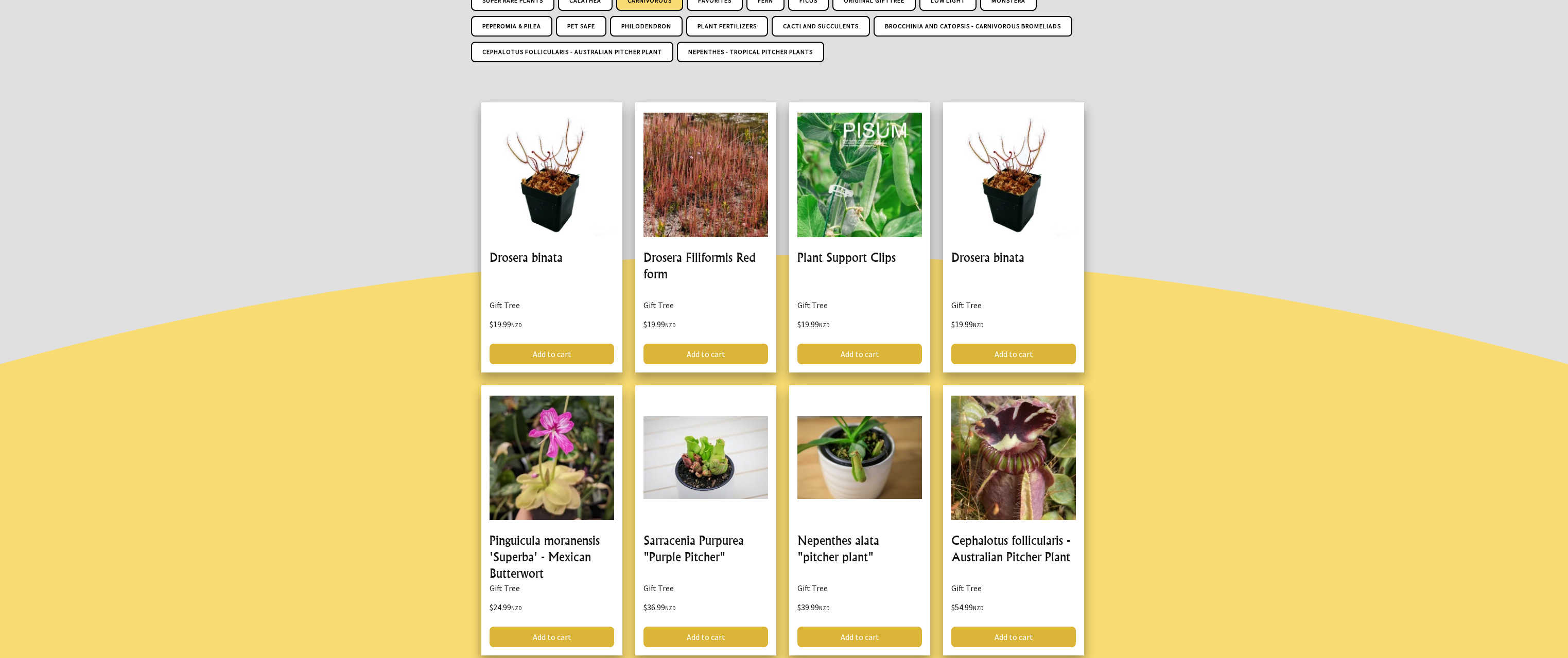
scroll to position [360, 0]
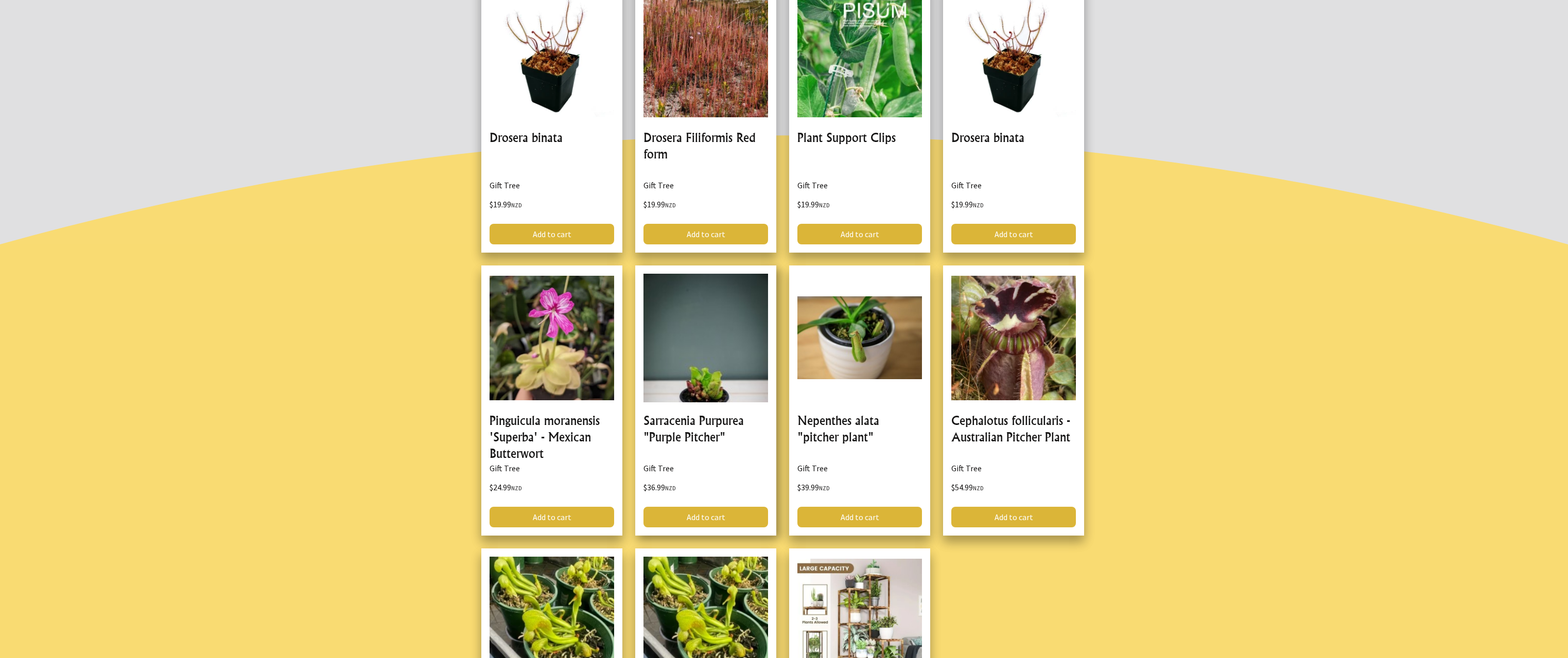
click at [721, 338] on link at bounding box center [705, 401] width 141 height 270
